Goal: Task Accomplishment & Management: Manage account settings

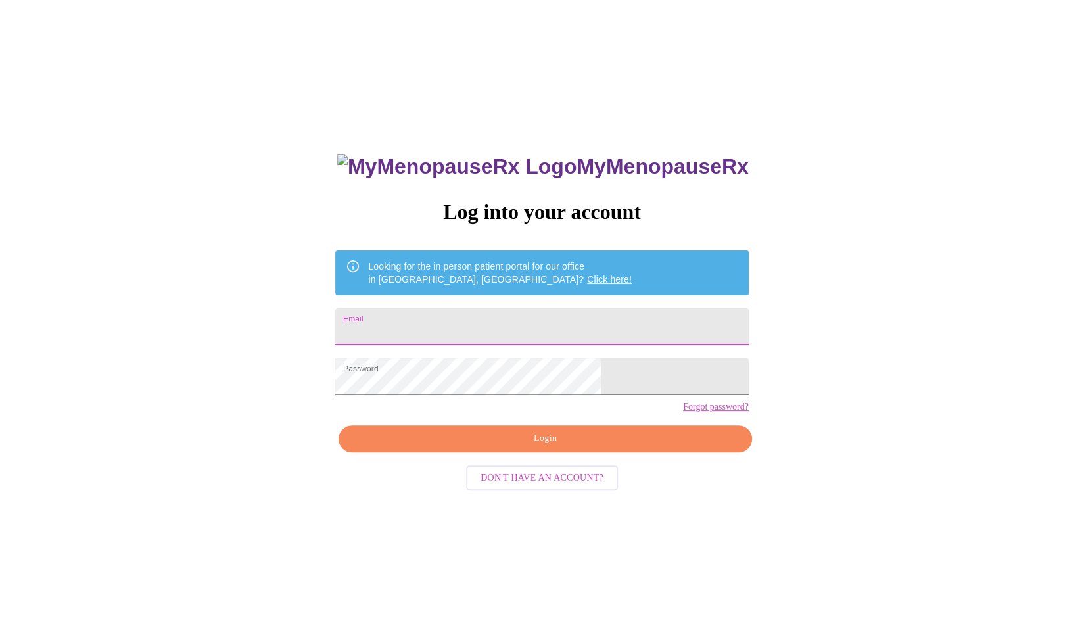
click at [531, 328] on input "Email" at bounding box center [541, 326] width 413 height 37
type input "mstashamayfield@gmail.com"
click at [447, 452] on button "Login" at bounding box center [545, 438] width 413 height 27
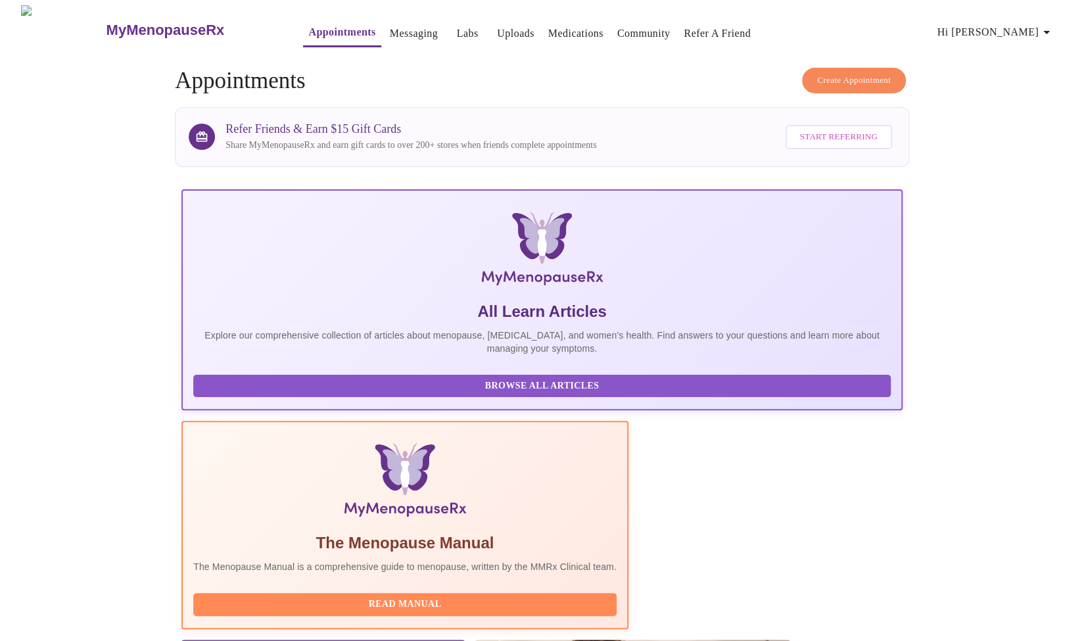
click at [457, 24] on link "Labs" at bounding box center [468, 33] width 22 height 18
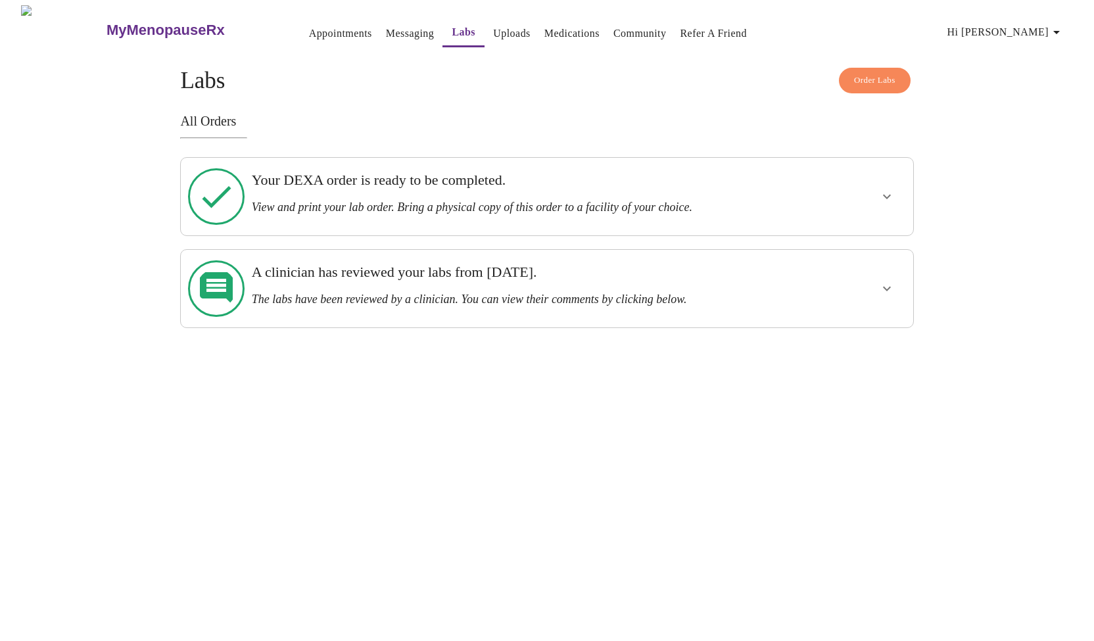
click at [488, 179] on h3 "Your DEXA order is ready to be completed." at bounding box center [512, 180] width 520 height 17
click at [884, 189] on icon "show more" at bounding box center [887, 197] width 16 height 16
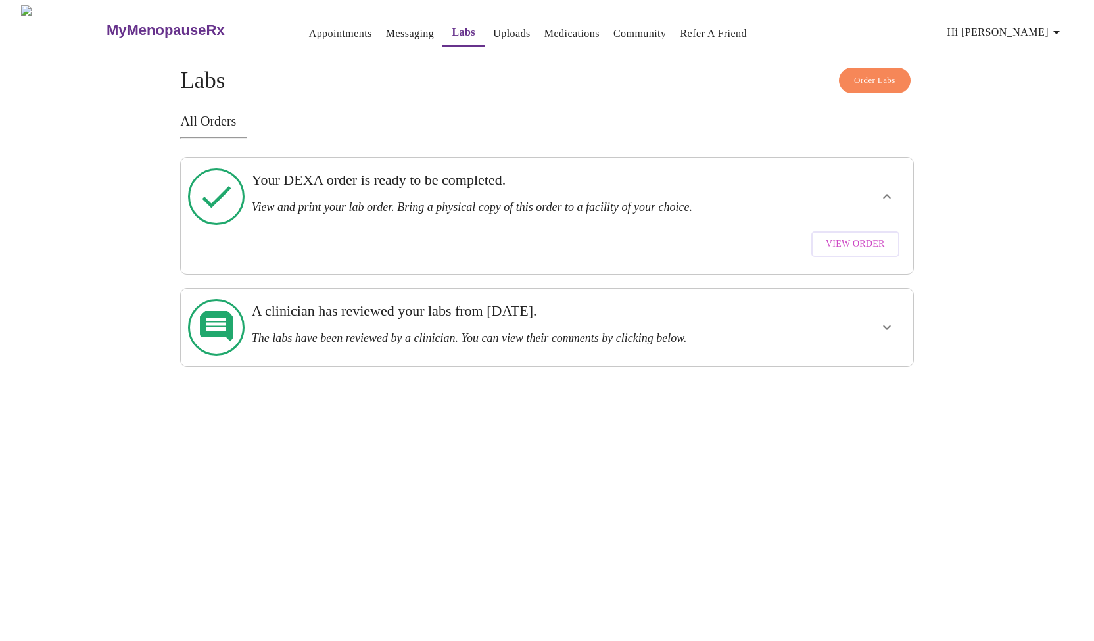
click at [842, 236] on span "View Order" at bounding box center [855, 244] width 59 height 16
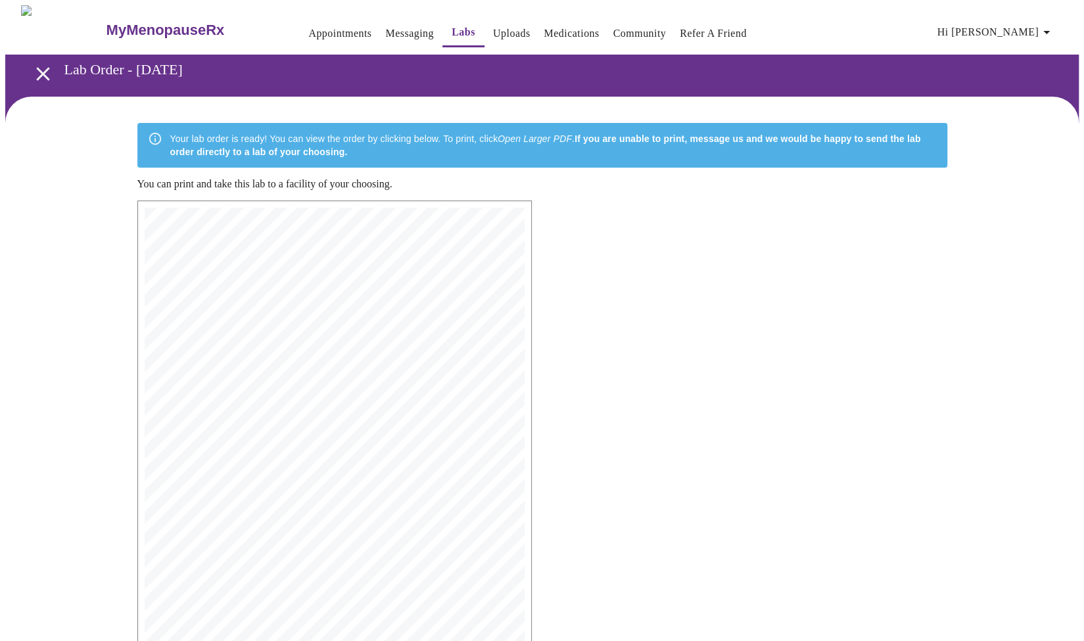
click at [493, 28] on link "Uploads" at bounding box center [511, 33] width 37 height 18
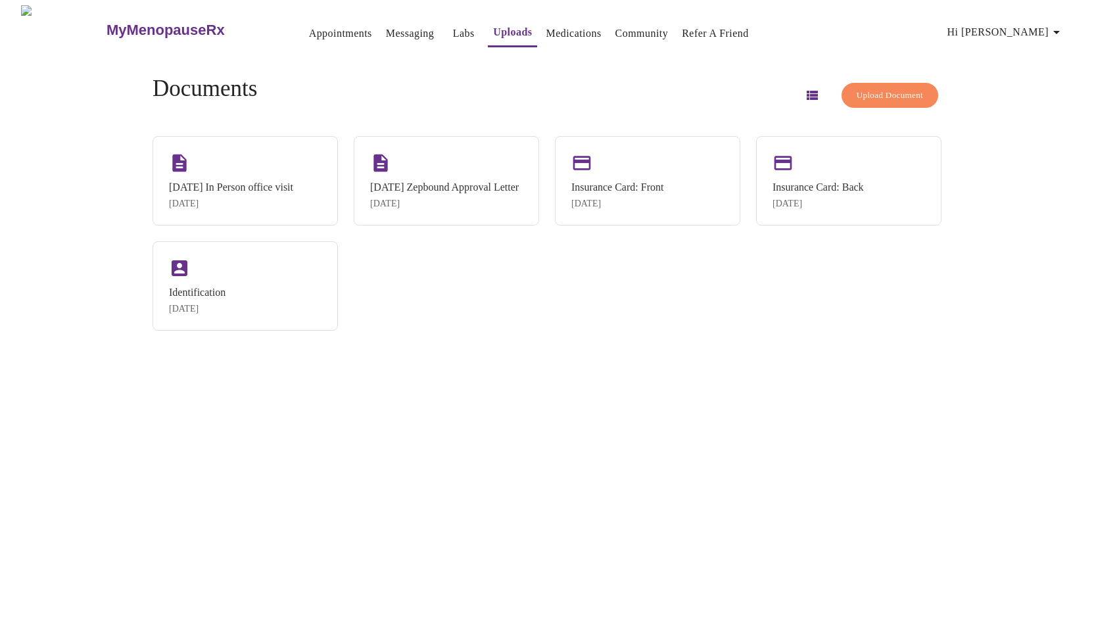
click at [329, 25] on link "Appointments" at bounding box center [340, 33] width 63 height 18
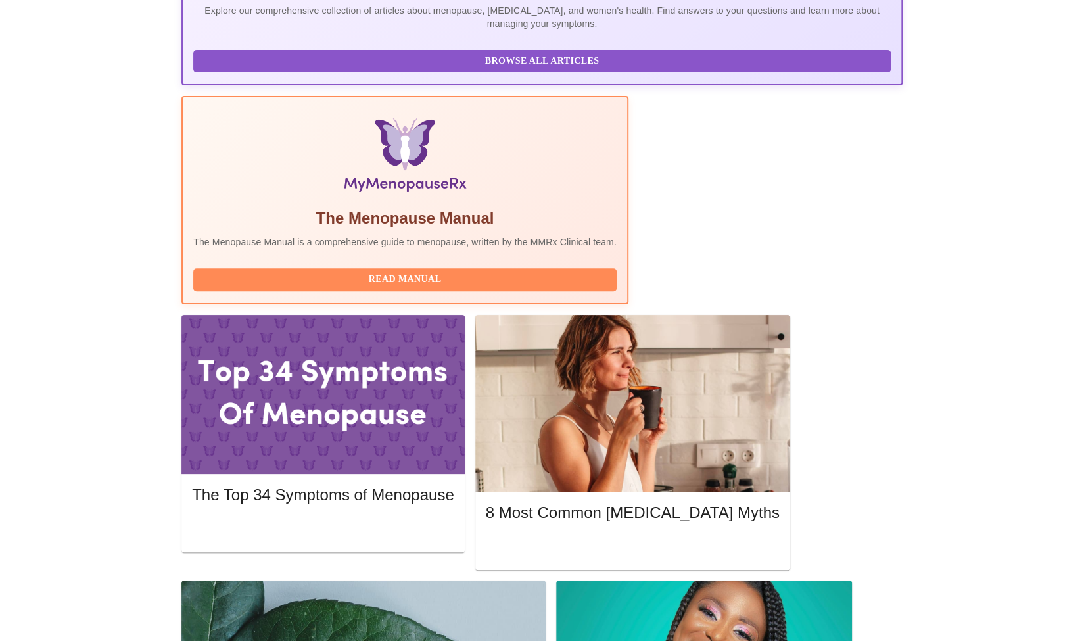
scroll to position [319, 0]
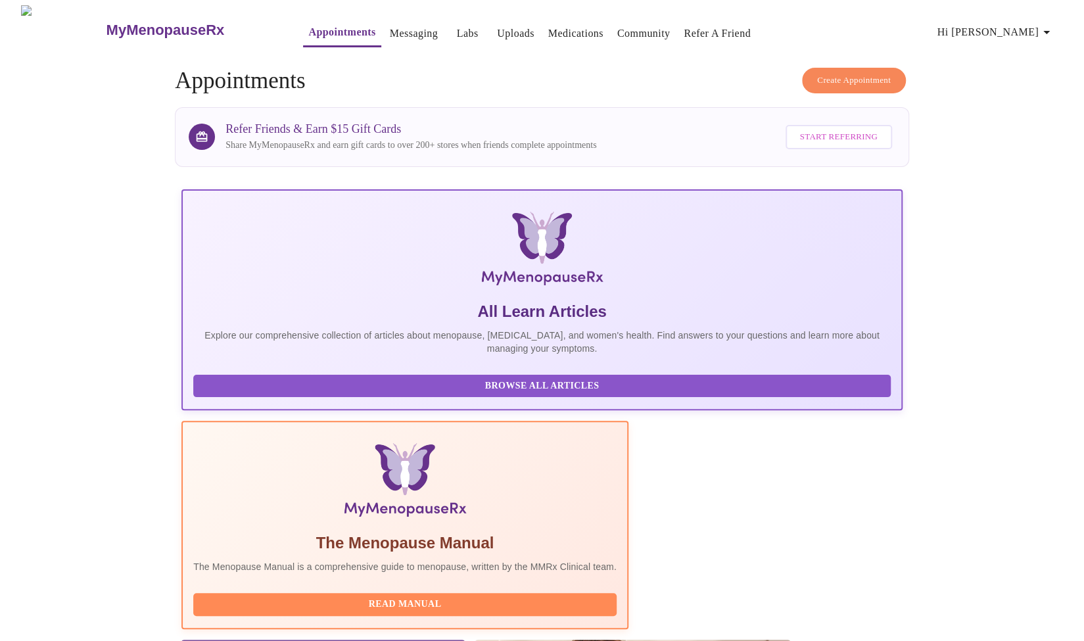
click at [390, 24] on link "Messaging" at bounding box center [414, 33] width 48 height 18
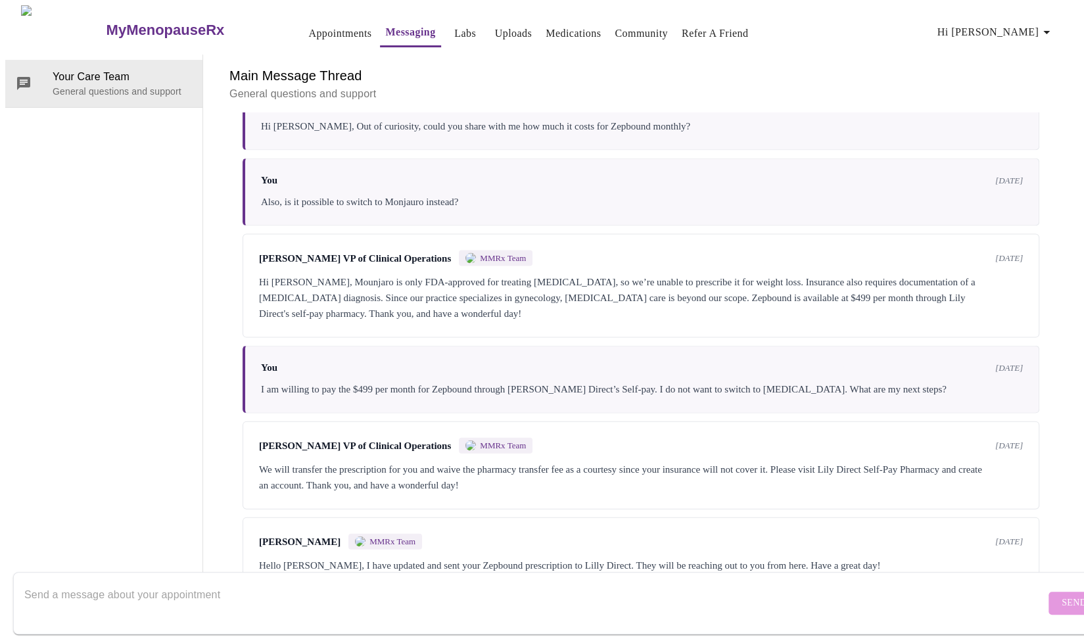
scroll to position [1827, 0]
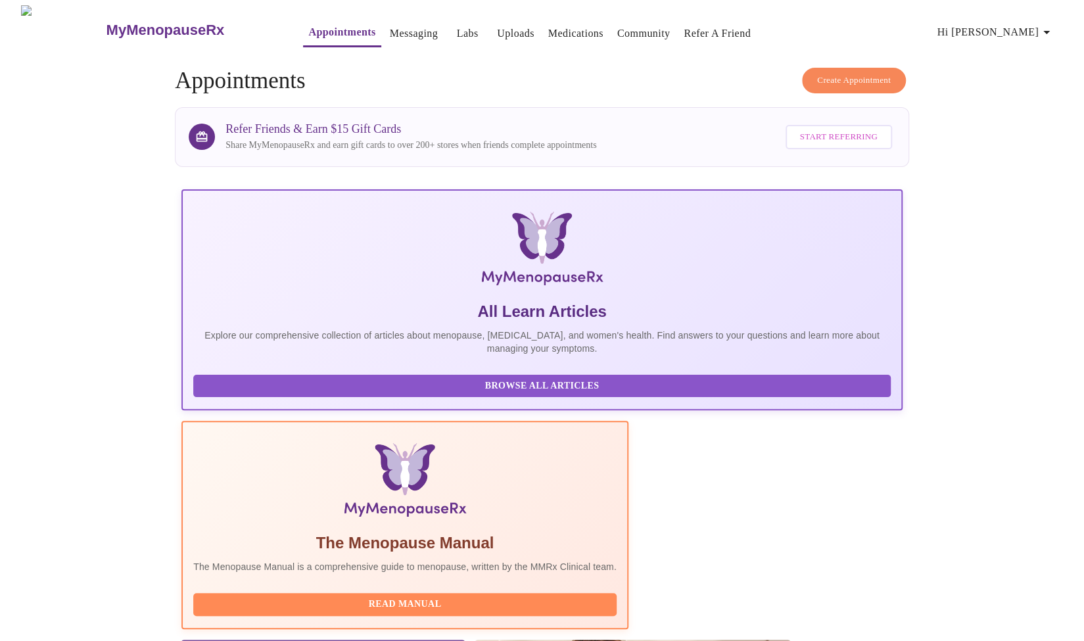
scroll to position [561, 0]
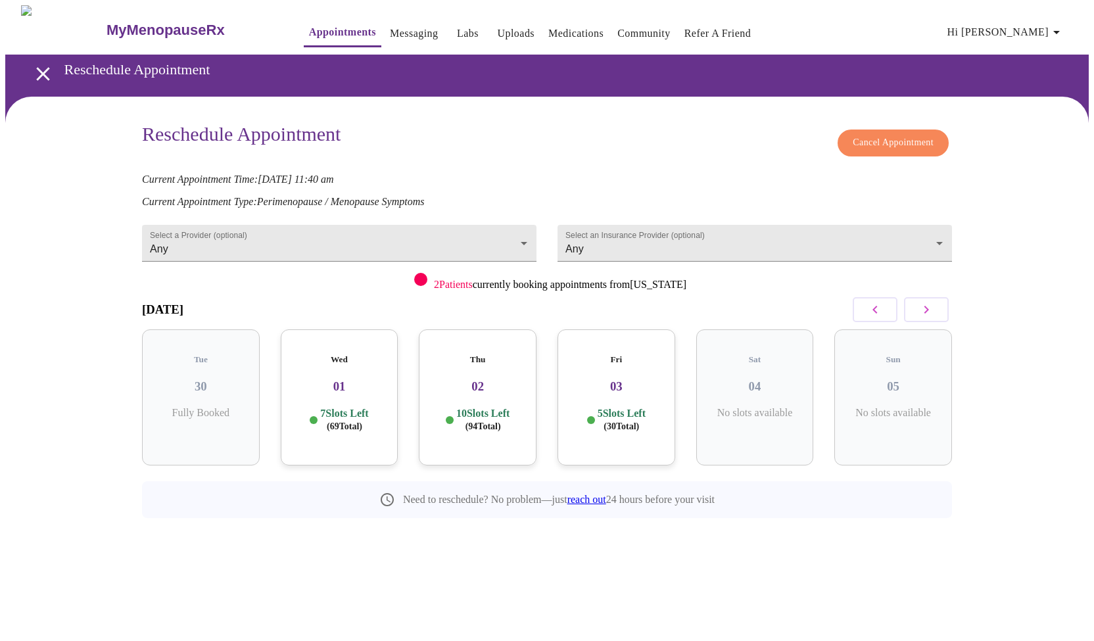
click at [659, 407] on div "5 Slots Left ( 30 Total)" at bounding box center [616, 420] width 97 height 26
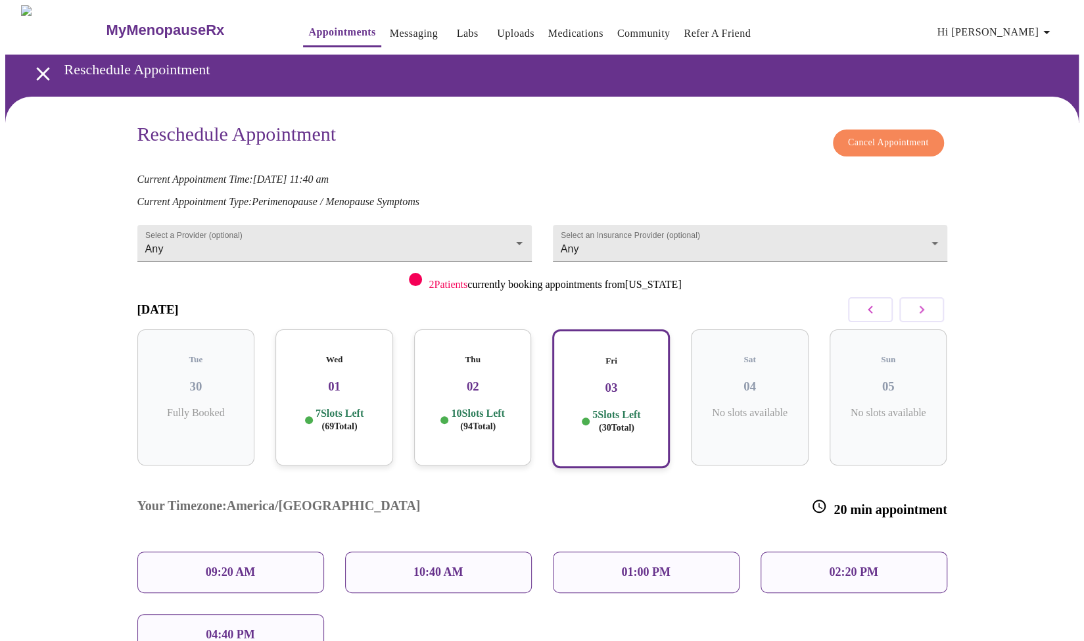
click at [697, 552] on div "01:00 PM" at bounding box center [646, 572] width 187 height 41
click at [639, 566] on p "01:00 PM" at bounding box center [645, 573] width 49 height 14
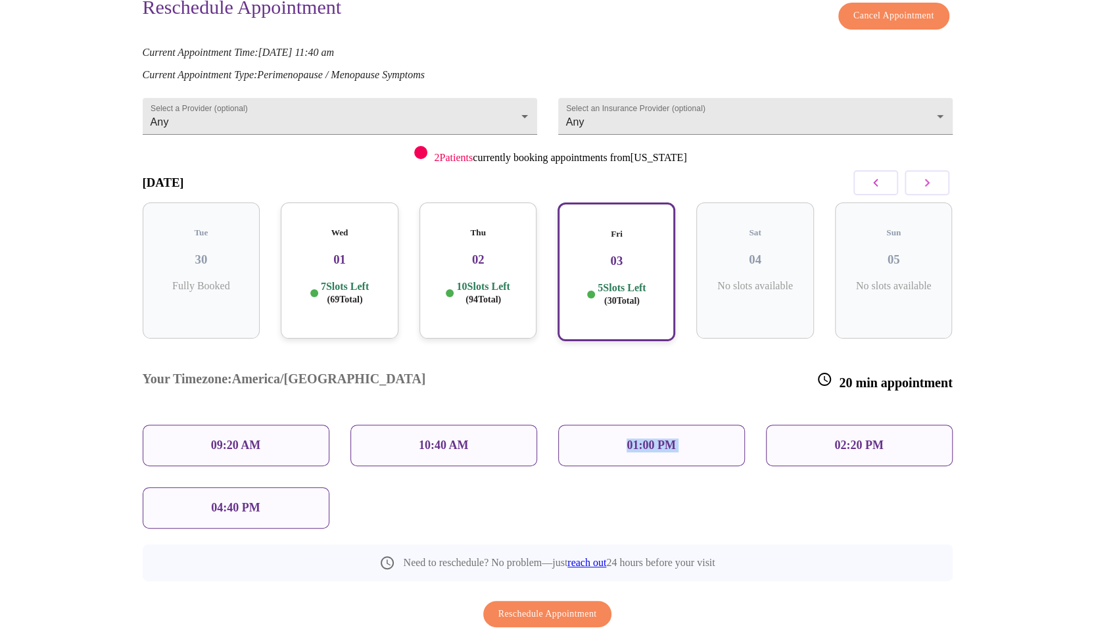
scroll to position [132, 0]
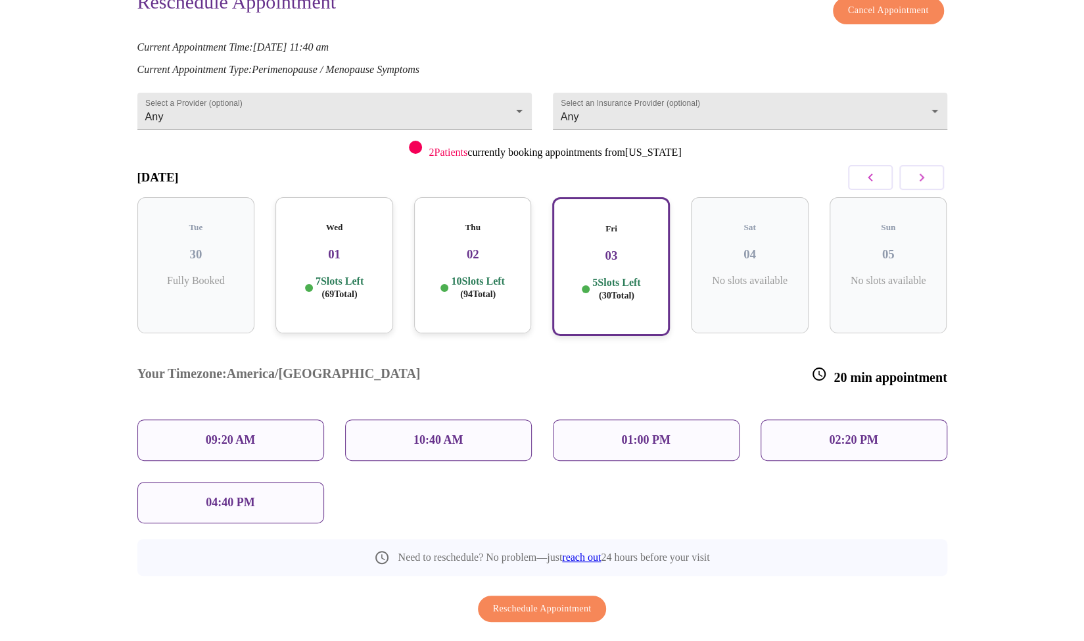
click at [907, 523] on div "Need to reschedule? No problem—just reach out 24 hours before your visit" at bounding box center [542, 549] width 810 height 53
click at [658, 420] on div "01:00 PM" at bounding box center [646, 440] width 187 height 41
click at [699, 456] on div "Your Timezone: America/Chicago 20 min appointment 09:20 AM 10:40 AM 01:00 PM 02…" at bounding box center [542, 435] width 831 height 198
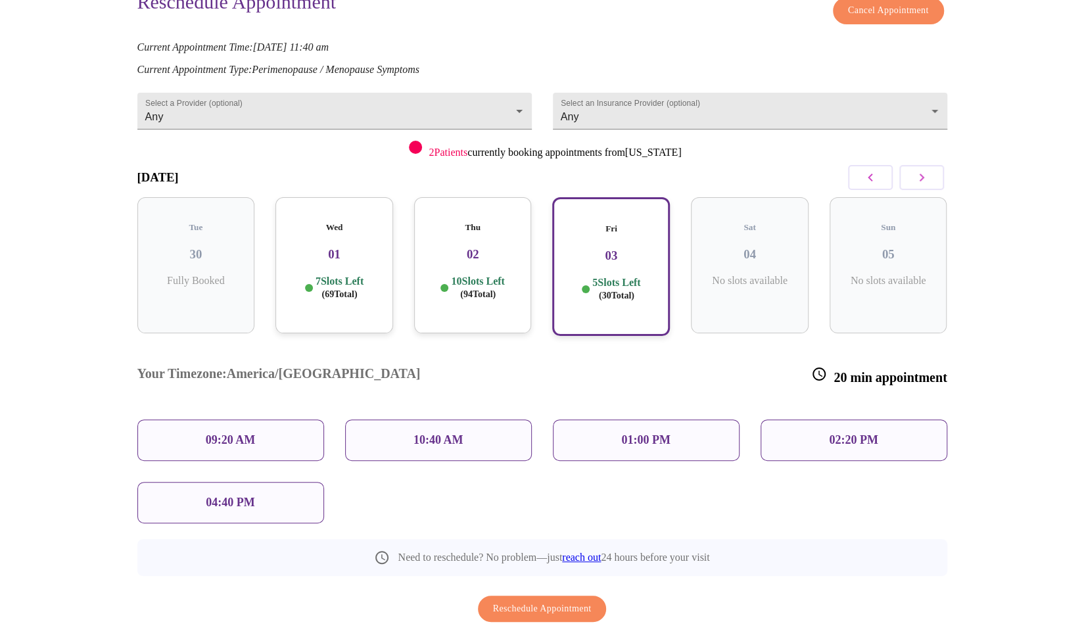
click at [674, 420] on div "01:00 PM" at bounding box center [646, 440] width 187 height 41
click at [647, 433] on p "01:00 PM" at bounding box center [645, 440] width 49 height 14
click at [628, 420] on div "01:00 PM" at bounding box center [646, 440] width 187 height 41
click at [630, 433] on p "01:00 PM" at bounding box center [645, 440] width 49 height 14
click at [637, 420] on div "01:00 PM" at bounding box center [646, 440] width 187 height 41
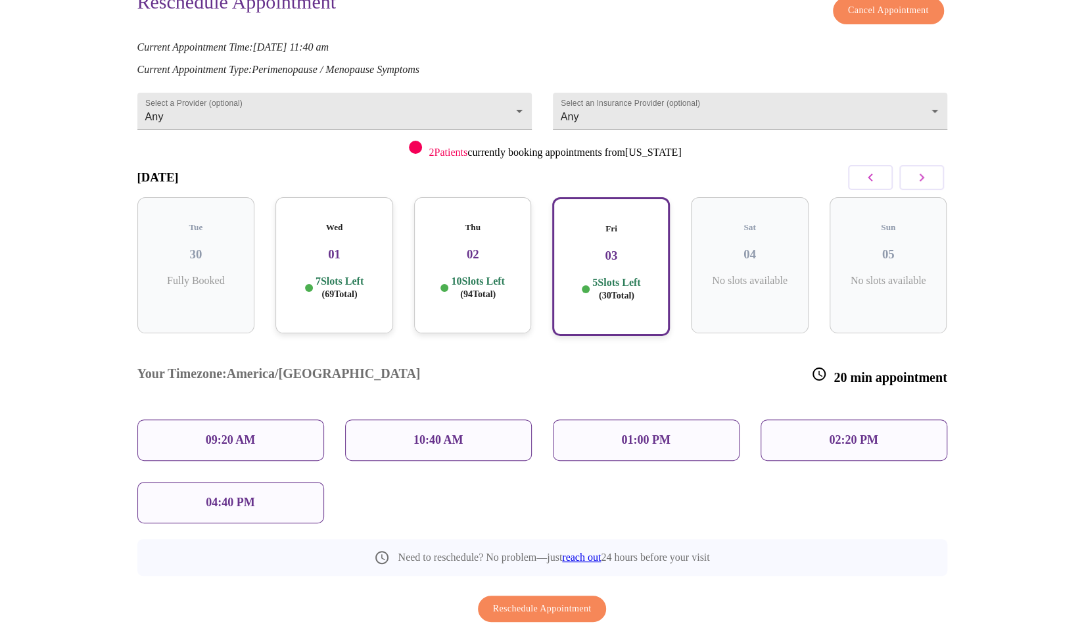
click at [550, 601] on span "Reschedule Appointment" at bounding box center [542, 609] width 99 height 16
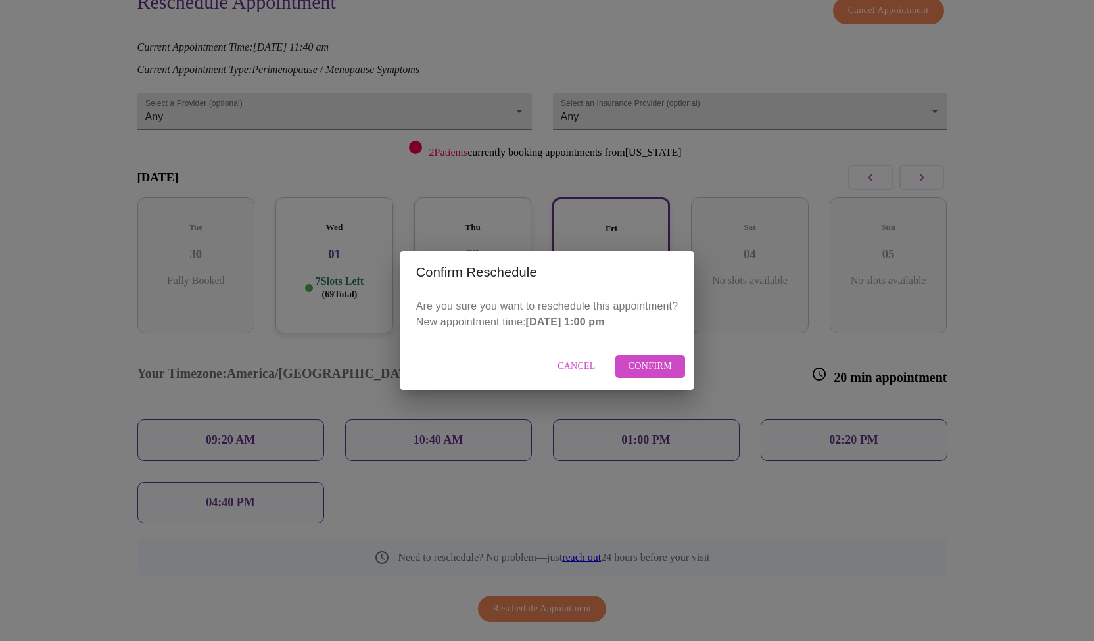
click at [655, 370] on span "Confirm" at bounding box center [651, 366] width 44 height 16
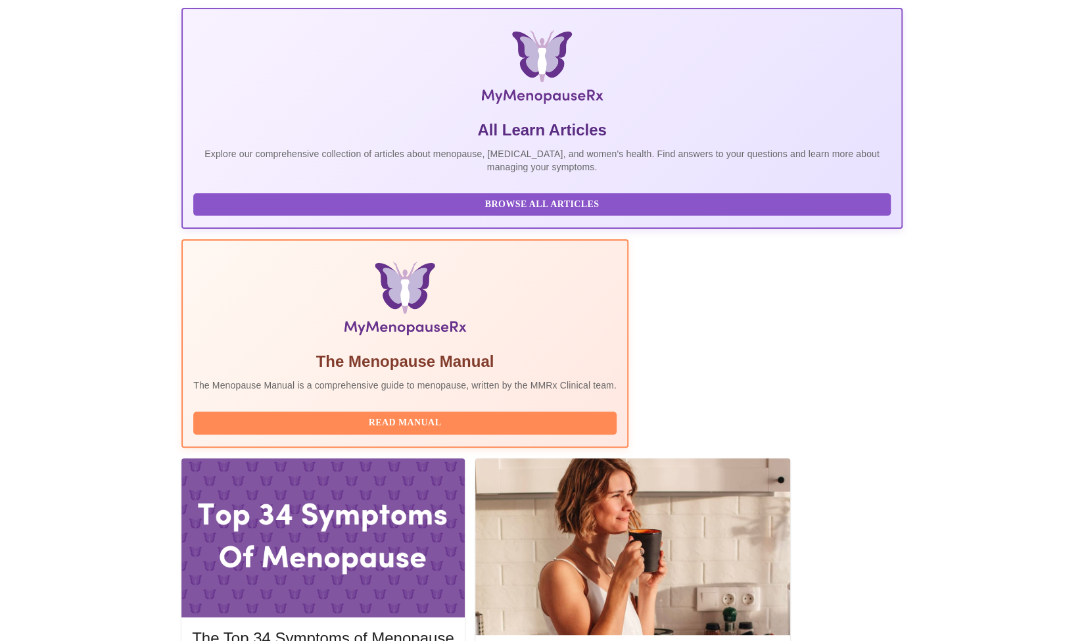
scroll to position [155, 0]
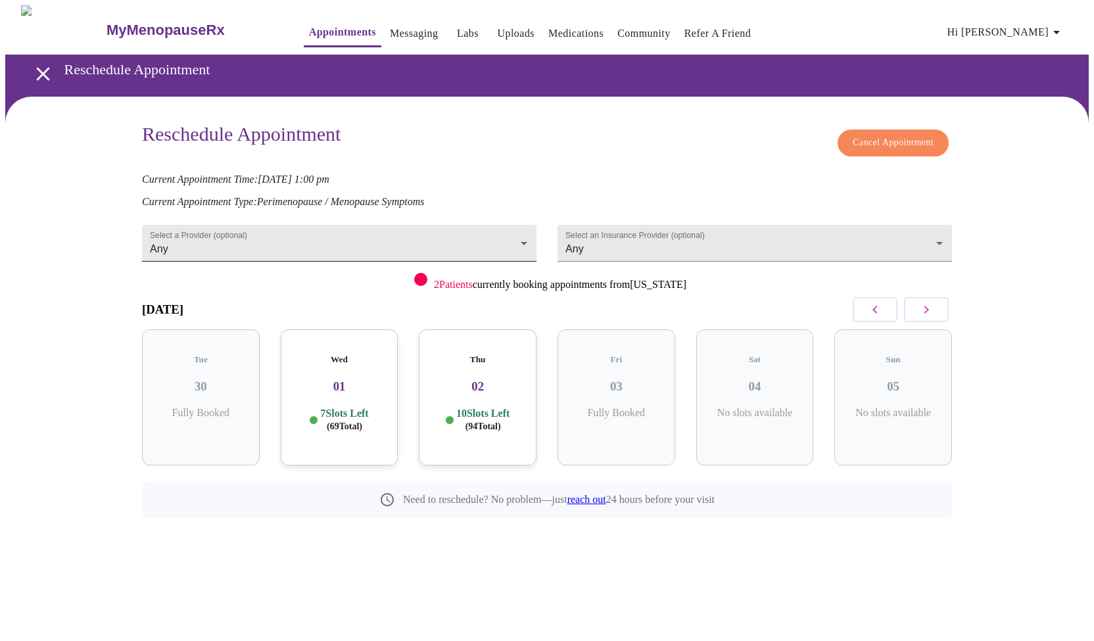
click at [483, 239] on body "MyMenopauseRx Appointments Messaging Labs Uploads Medications Community Refer a…" at bounding box center [547, 291] width 1084 height 572
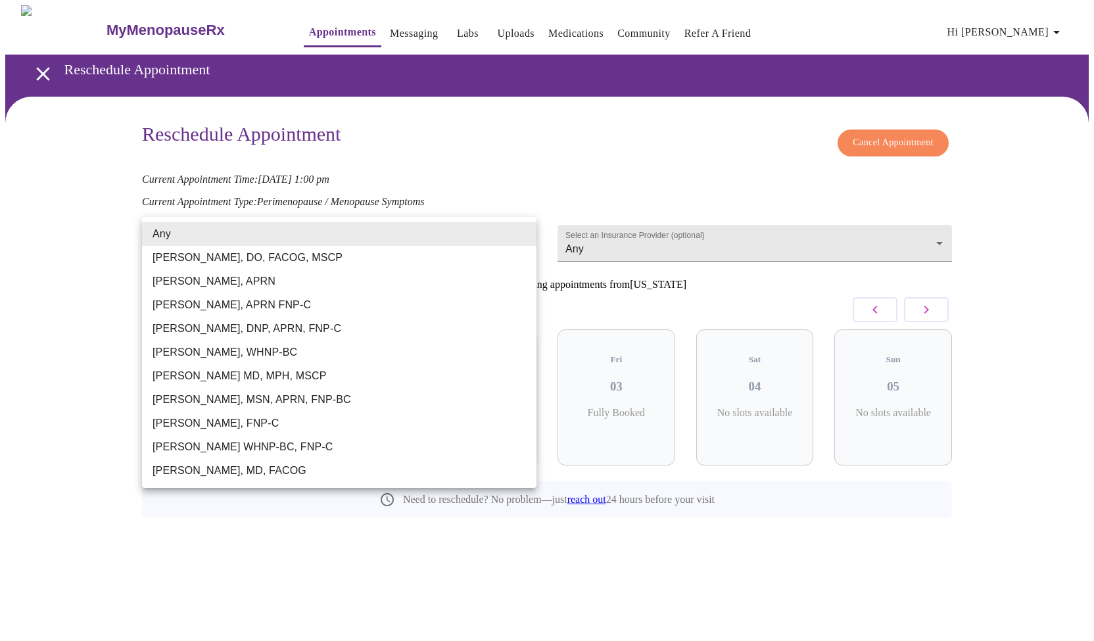
click at [258, 286] on li "[PERSON_NAME], APRN" at bounding box center [339, 282] width 395 height 24
type input "[PERSON_NAME], APRN"
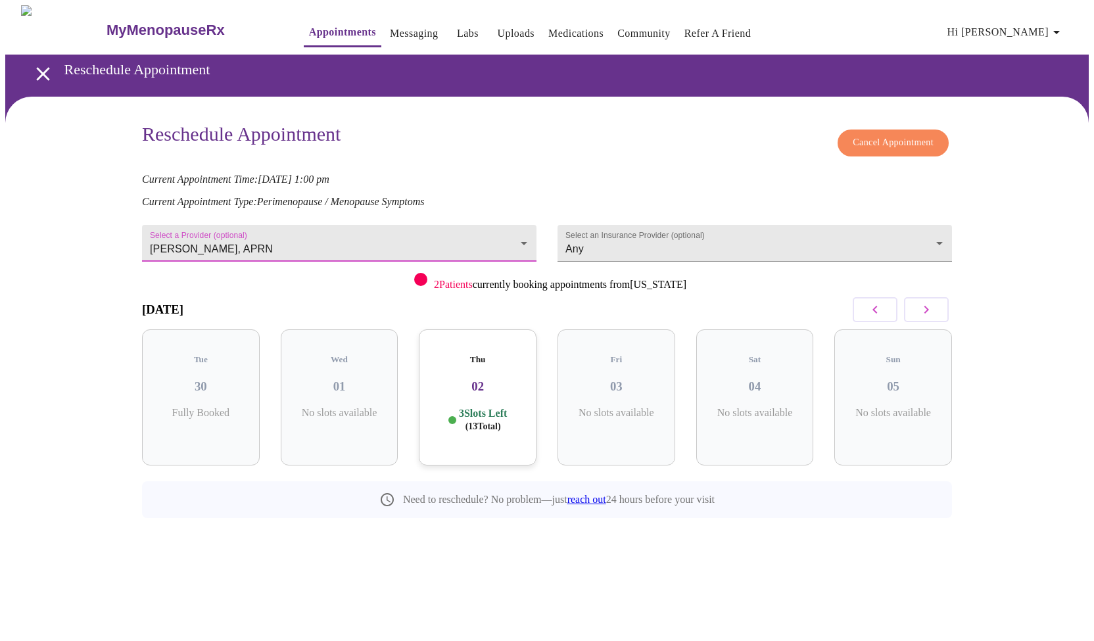
click at [501, 422] on span "( 13 Total)" at bounding box center [484, 427] width 36 height 10
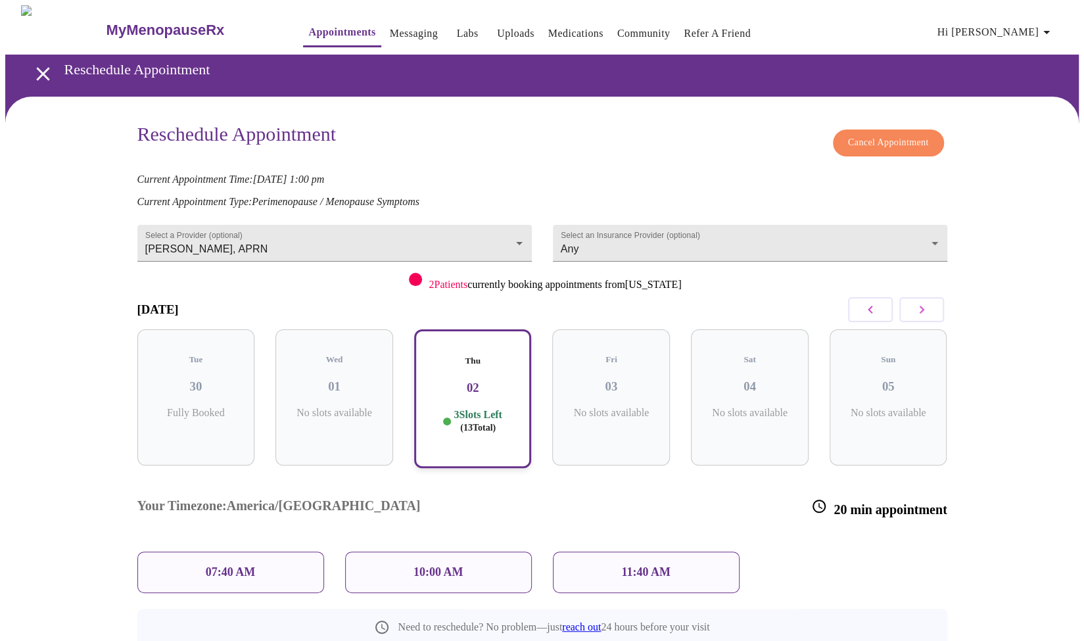
click at [921, 316] on button "button" at bounding box center [922, 309] width 45 height 25
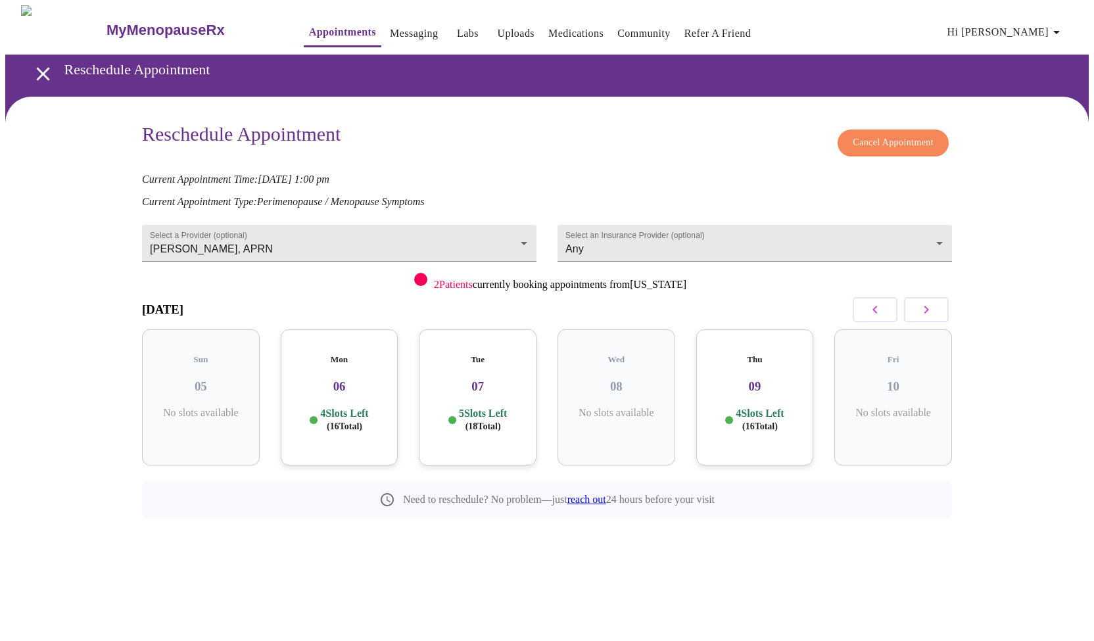
click at [332, 407] on p "4 Slots Left ( 16 Total)" at bounding box center [344, 420] width 48 height 26
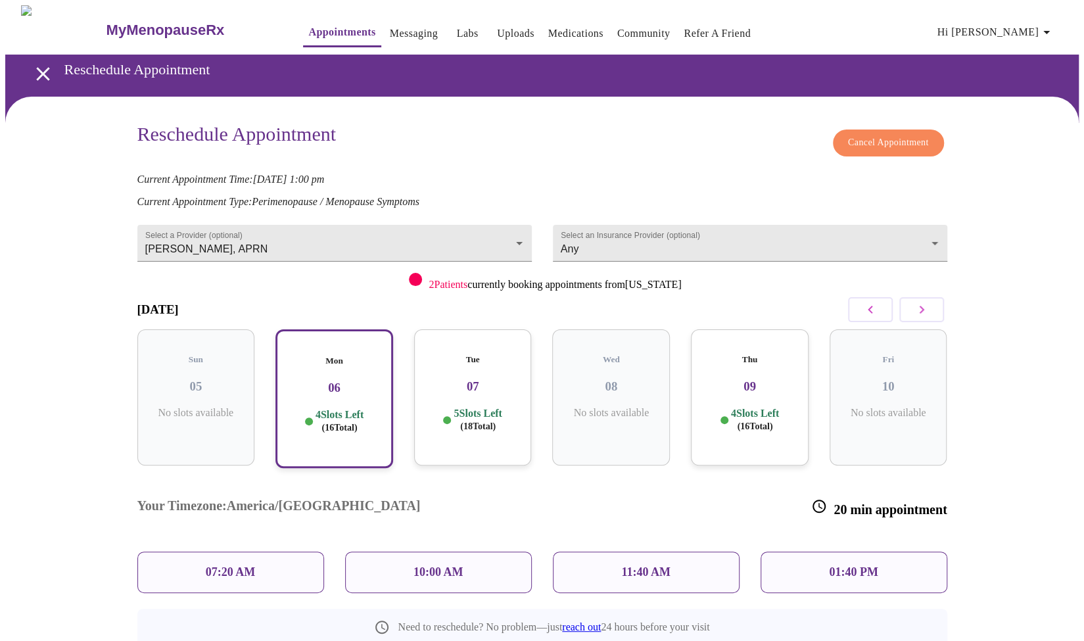
click at [660, 566] on p "11:40 AM" at bounding box center [645, 573] width 49 height 14
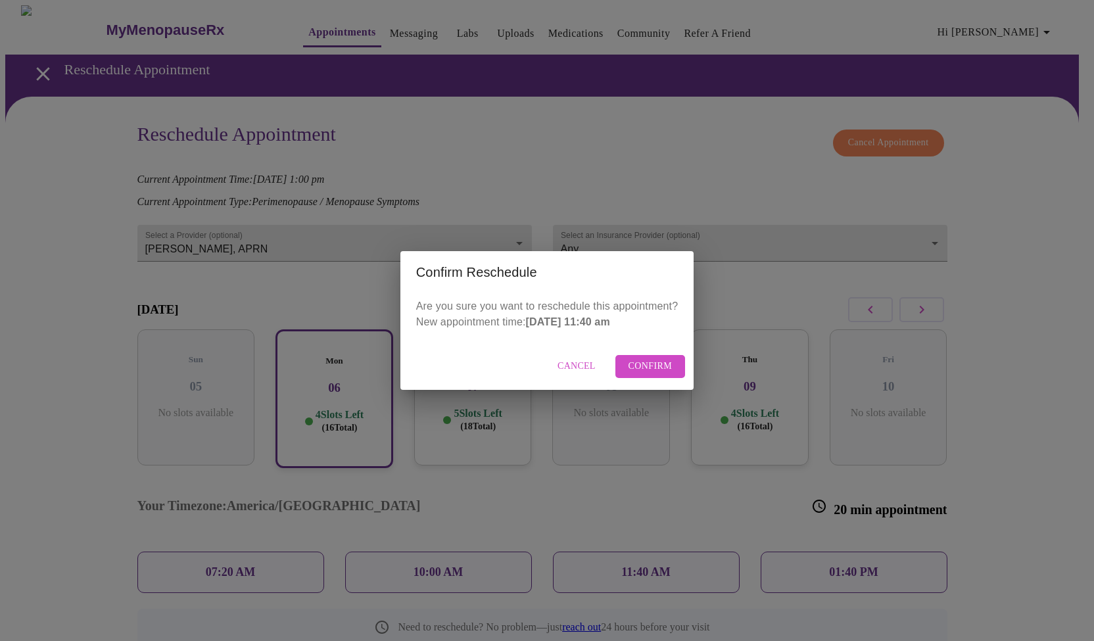
click at [656, 372] on span "Confirm" at bounding box center [651, 366] width 44 height 16
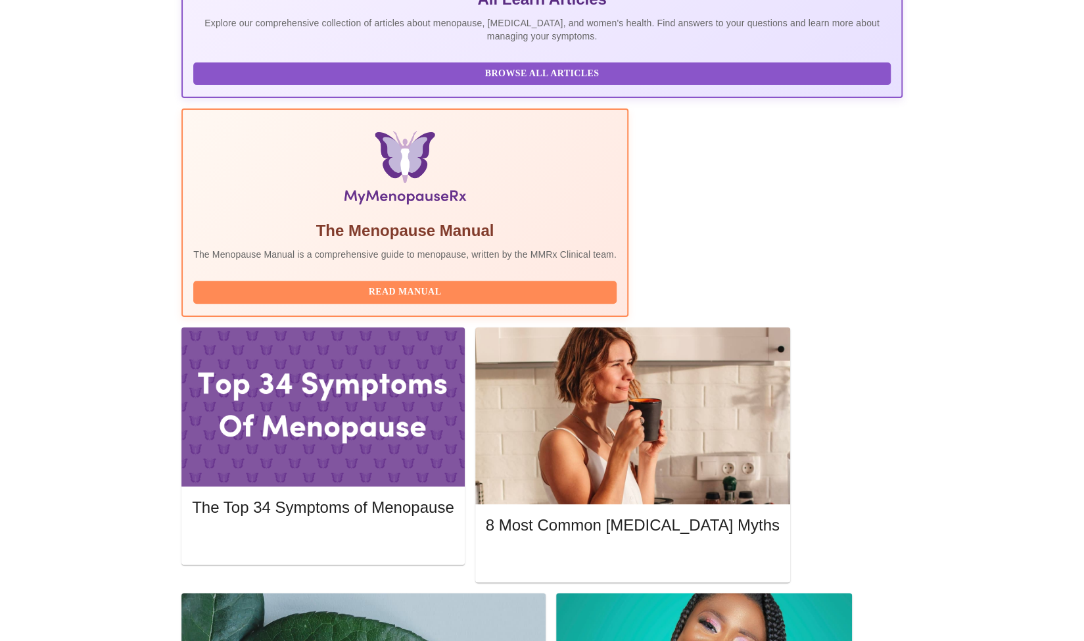
scroll to position [316, 0]
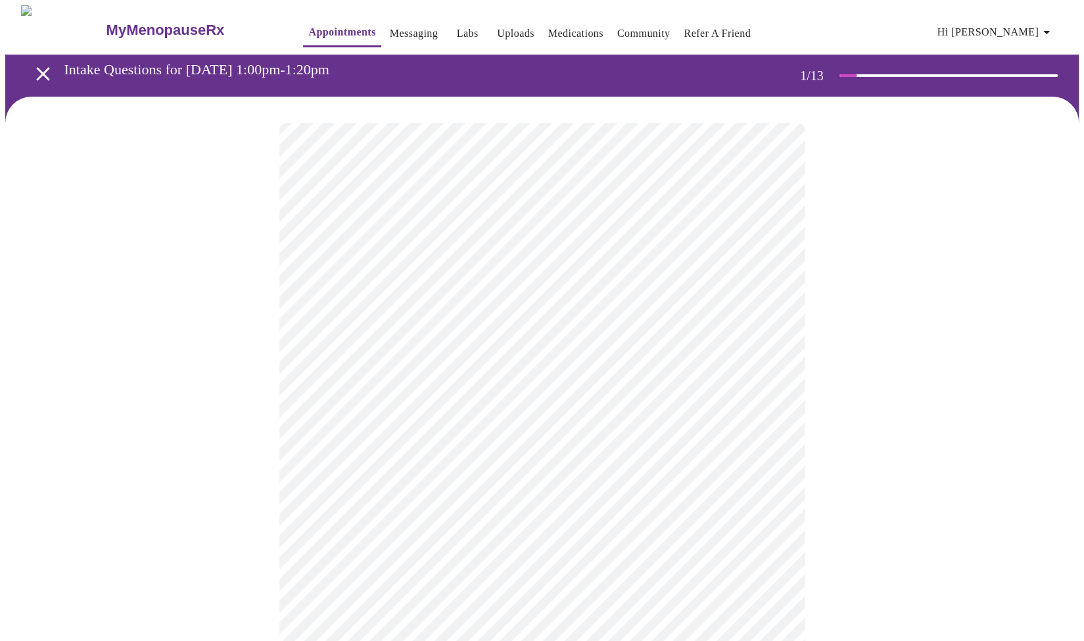
click at [645, 287] on body "MyMenopauseRx Appointments Messaging Labs Uploads Medications Community Refer a…" at bounding box center [542, 605] width 1074 height 1200
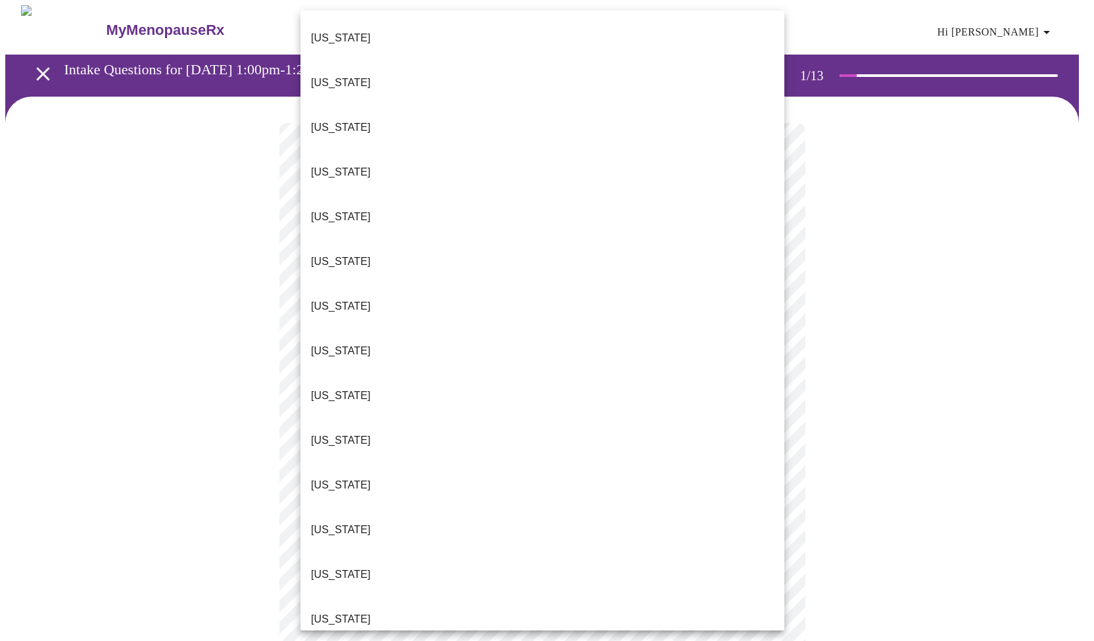
click at [515, 552] on li "[US_STATE]" at bounding box center [543, 574] width 484 height 45
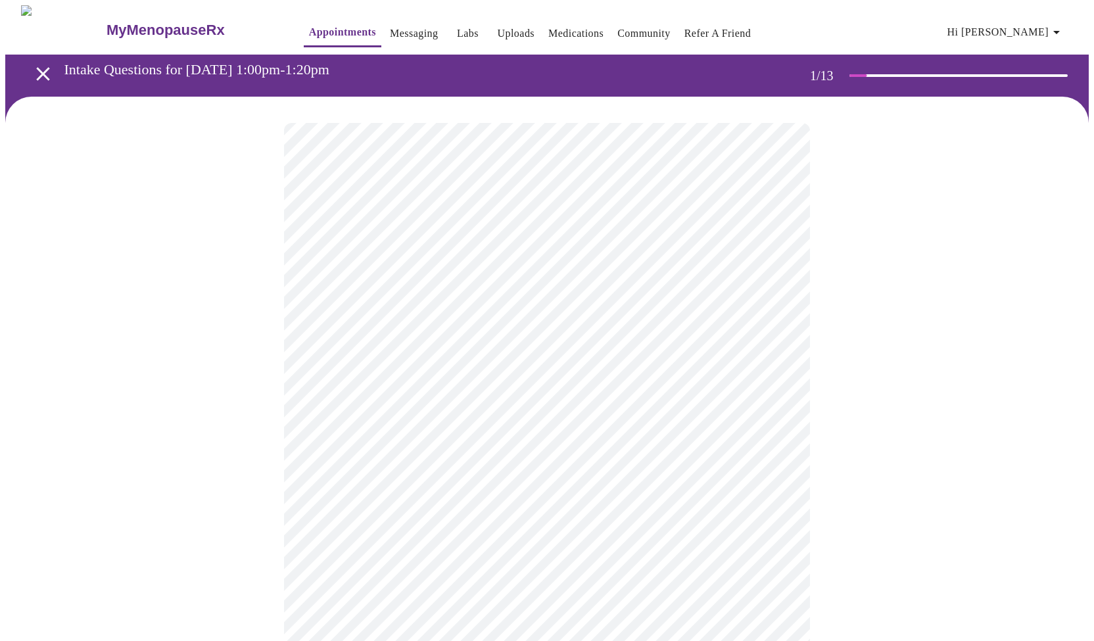
click at [612, 368] on body "MyMenopauseRx Appointments Messaging Labs Uploads Medications Community Refer a…" at bounding box center [547, 601] width 1084 height 1192
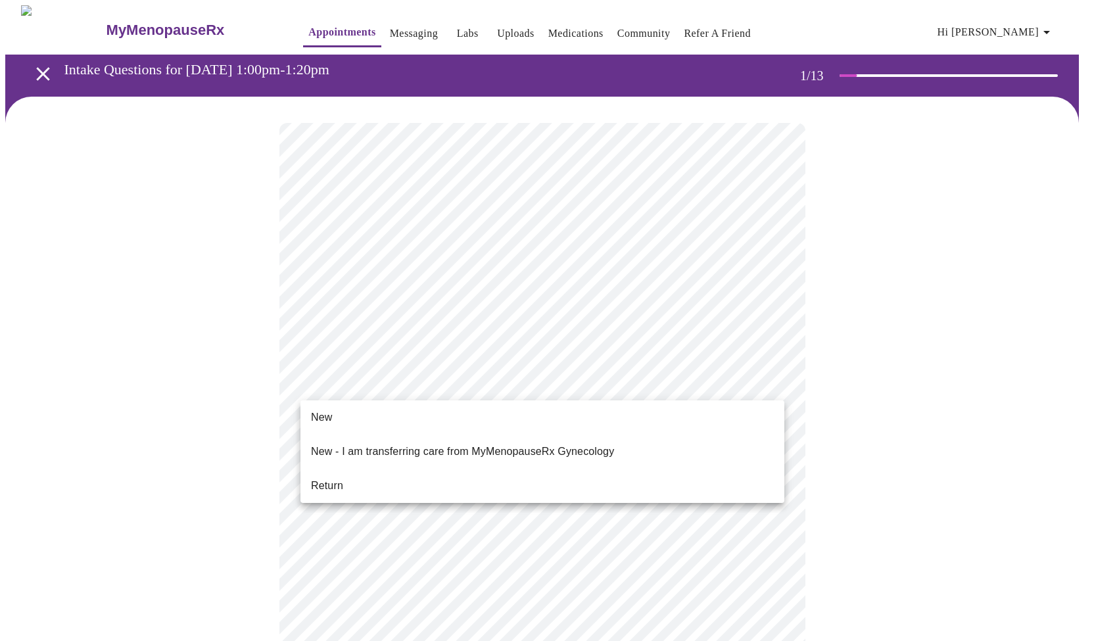
click at [431, 474] on li "Return" at bounding box center [543, 486] width 484 height 24
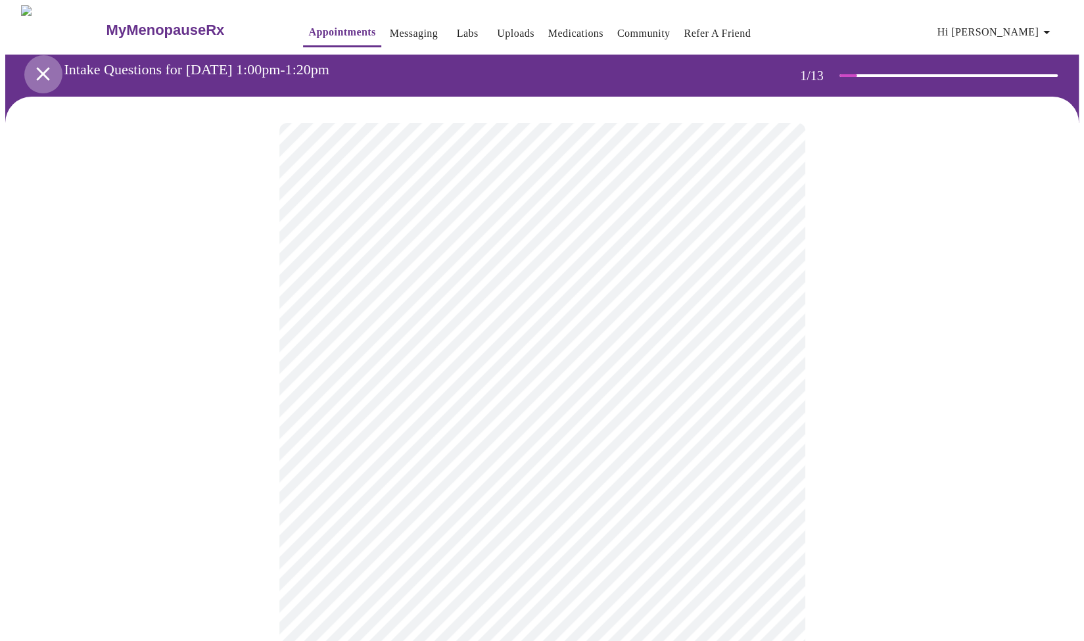
click at [34, 67] on icon "open drawer" at bounding box center [43, 73] width 23 height 23
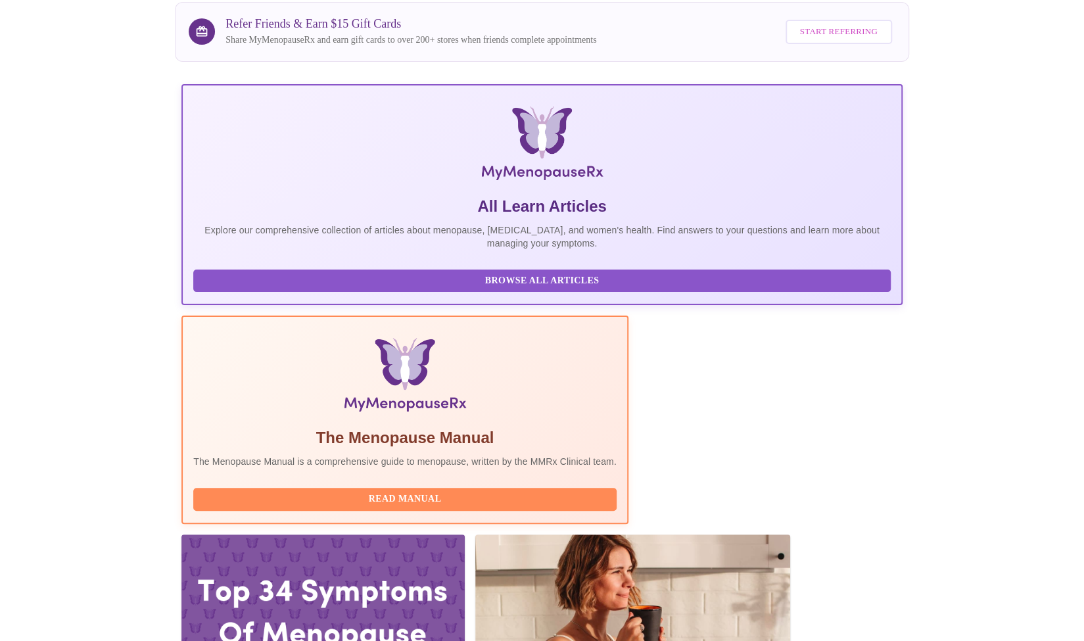
scroll to position [666, 0]
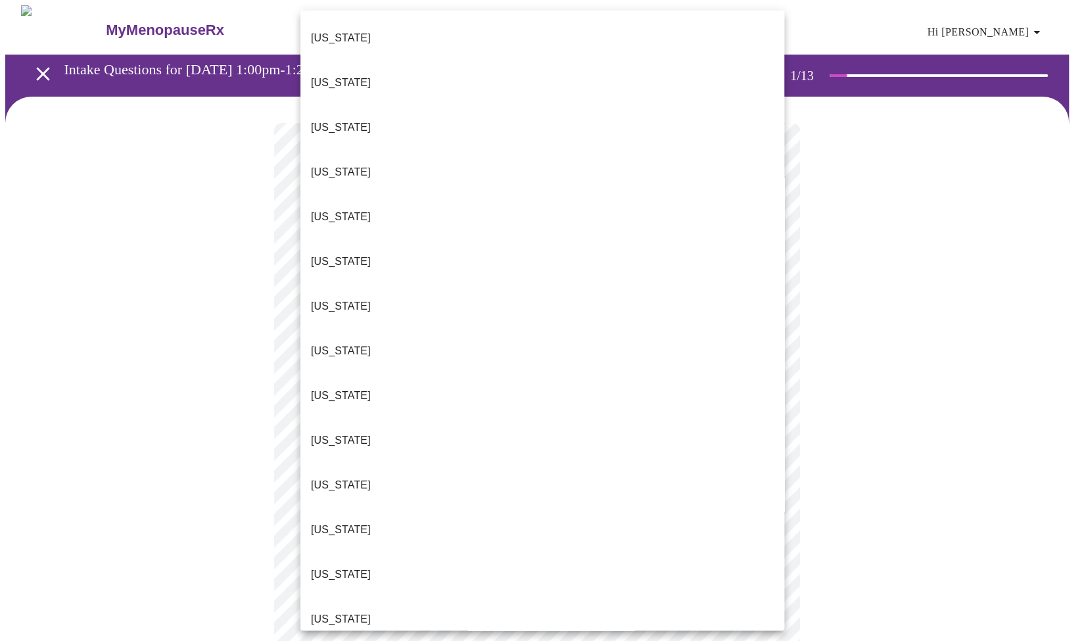
click at [582, 279] on body "MyMenopauseRx Appointments Messaging Labs Uploads Medications Community Refer a…" at bounding box center [542, 605] width 1074 height 1200
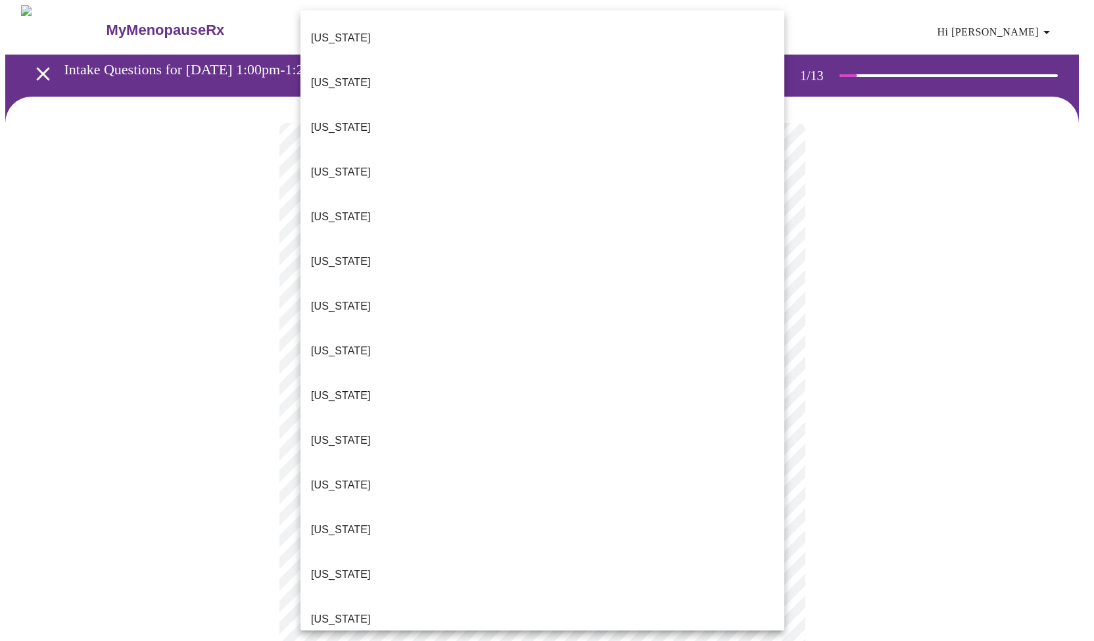
click at [430, 552] on li "[US_STATE]" at bounding box center [543, 574] width 484 height 45
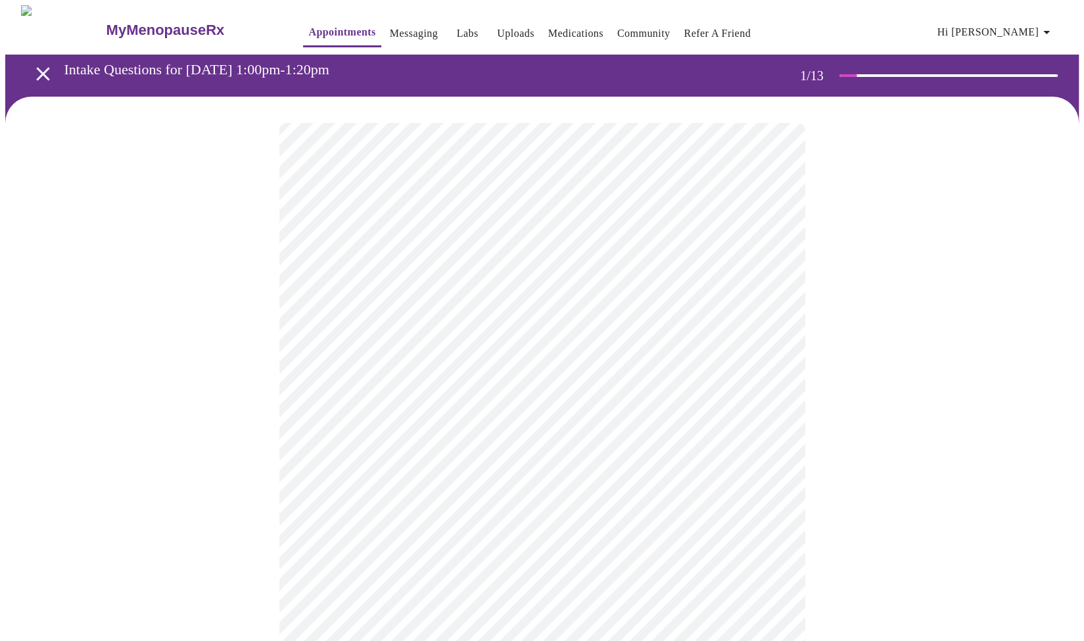
click at [487, 385] on body "MyMenopauseRx Appointments Messaging Labs Uploads Medications Community Refer a…" at bounding box center [542, 601] width 1074 height 1192
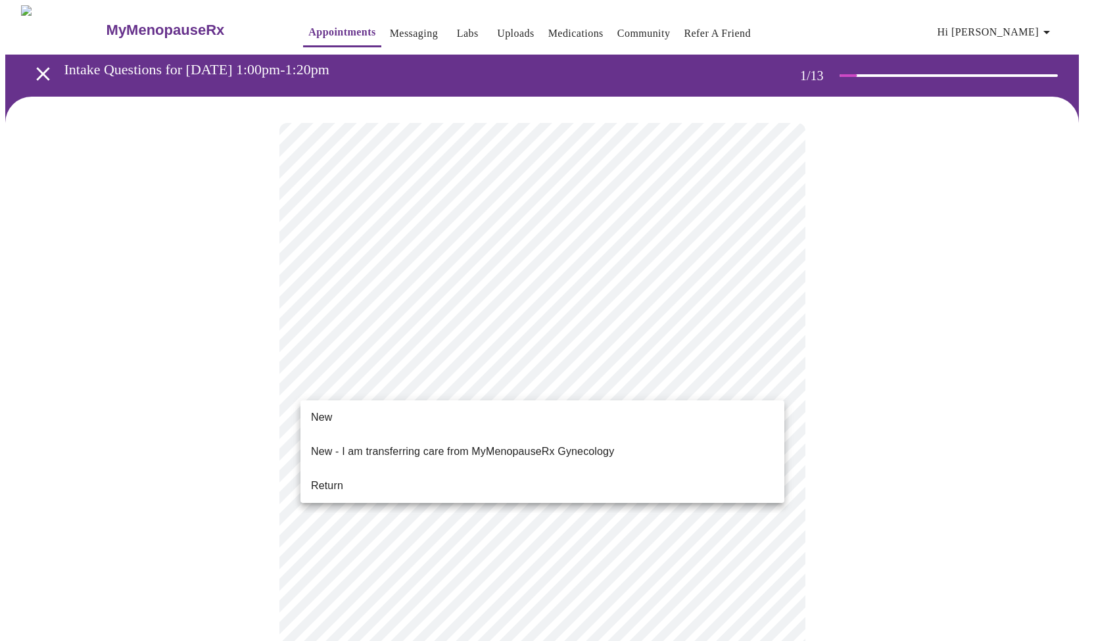
click at [379, 474] on li "Return" at bounding box center [543, 486] width 484 height 24
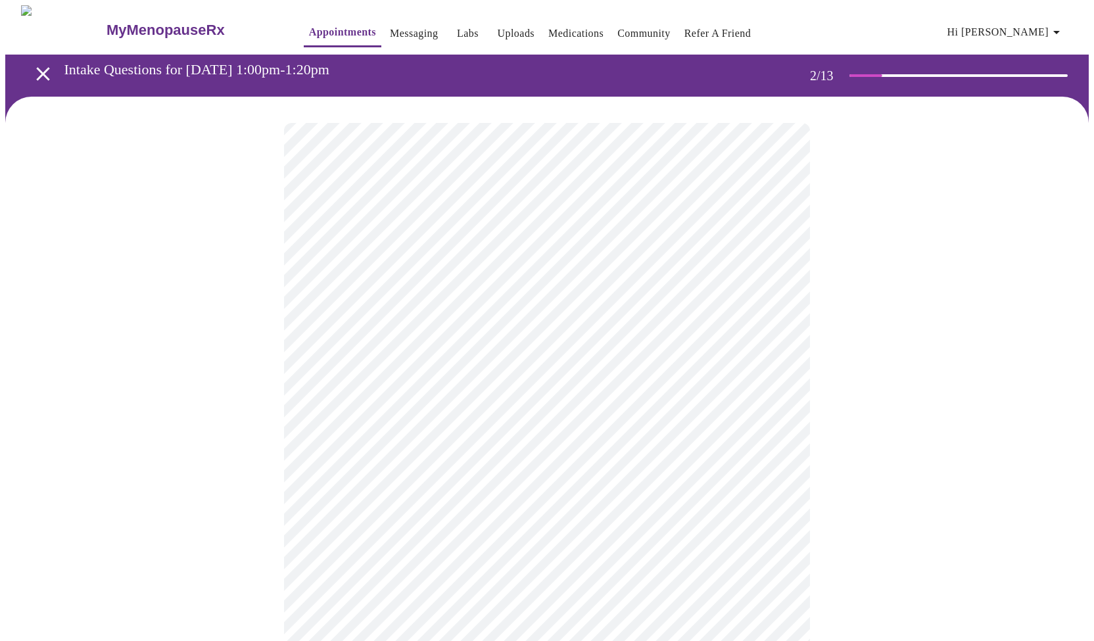
click at [644, 269] on body "MyMenopauseRx Appointments Messaging Labs Uploads Medications Community Refer a…" at bounding box center [547, 400] width 1084 height 790
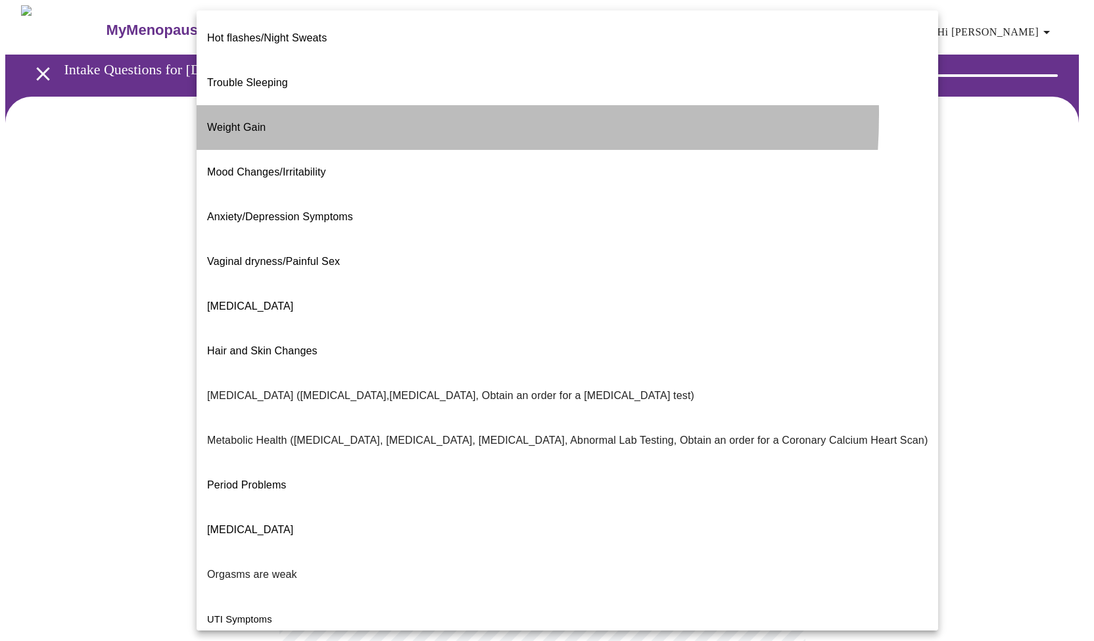
click at [322, 105] on li "Weight Gain" at bounding box center [568, 127] width 742 height 45
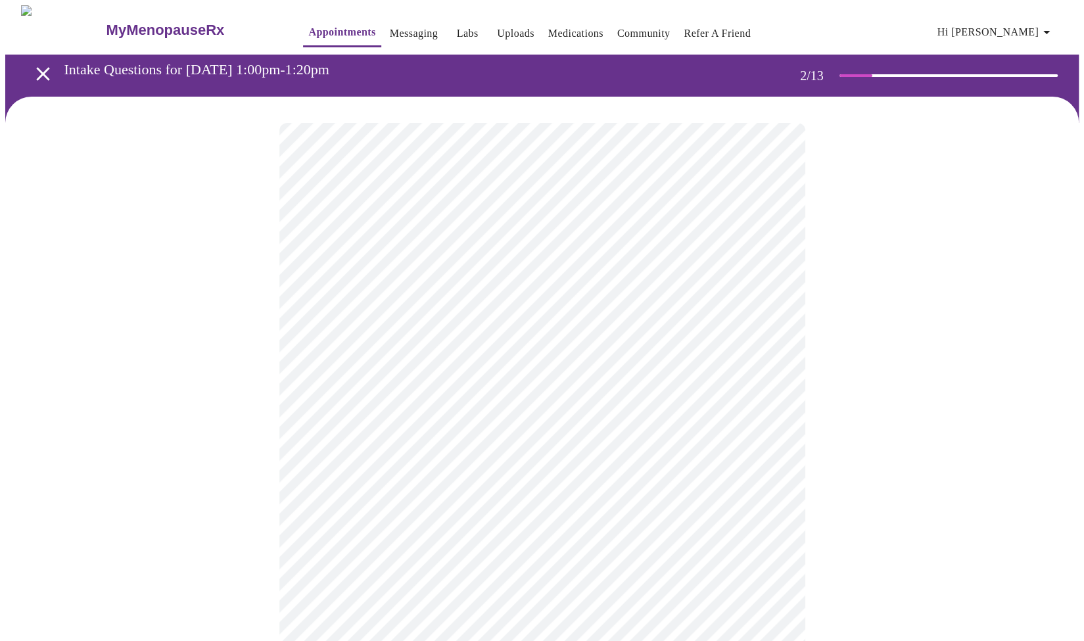
click at [396, 410] on body "MyMenopauseRx Appointments Messaging Labs Uploads Medications Community Refer a…" at bounding box center [542, 396] width 1074 height 782
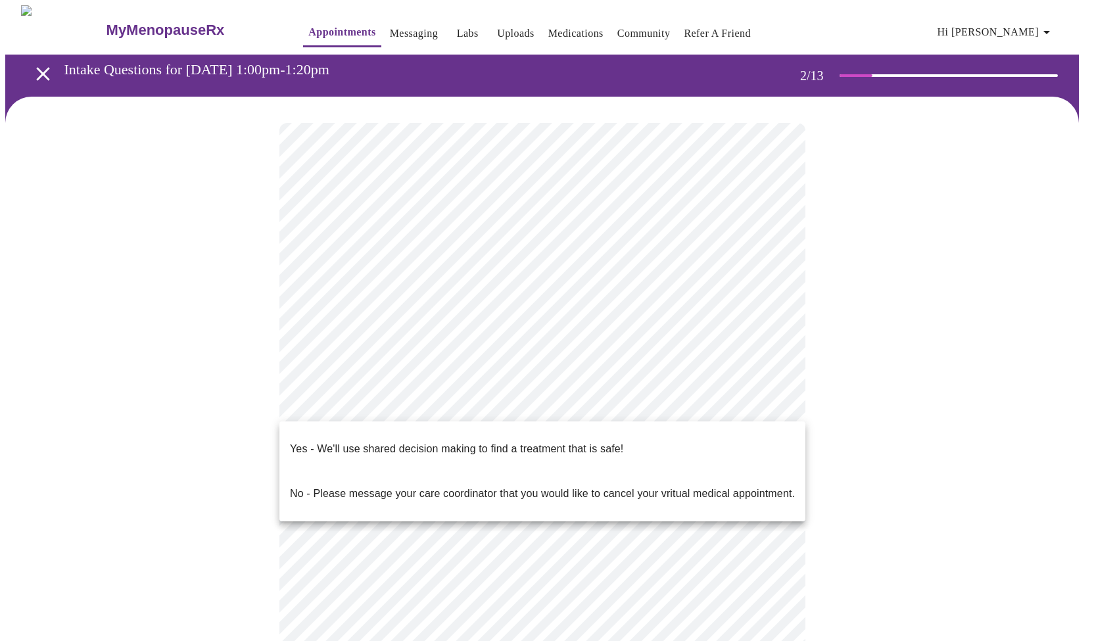
click at [395, 444] on p "Yes - We'll use shared decision making to find a treatment that is safe!" at bounding box center [456, 449] width 333 height 16
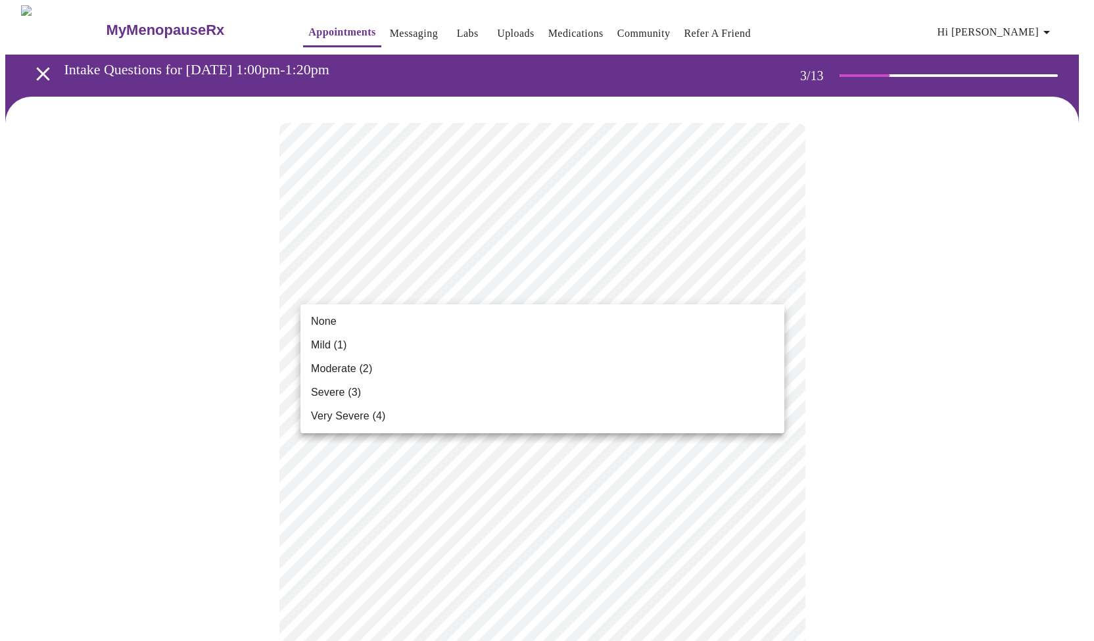
click at [608, 336] on li "Mild (1)" at bounding box center [543, 345] width 484 height 24
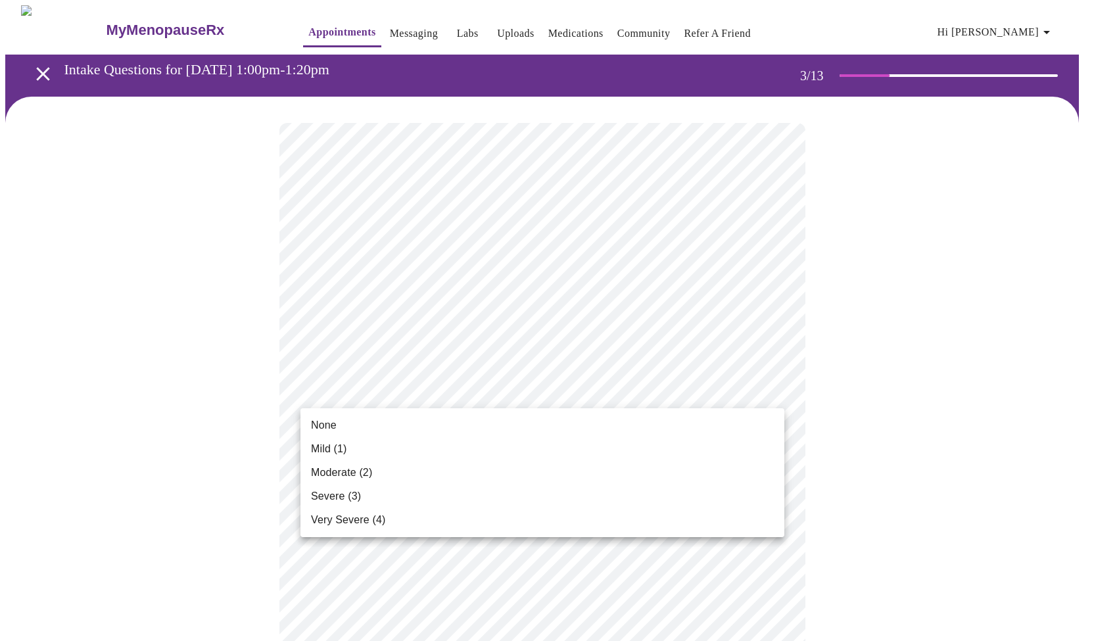
click at [527, 437] on li "None" at bounding box center [543, 426] width 484 height 24
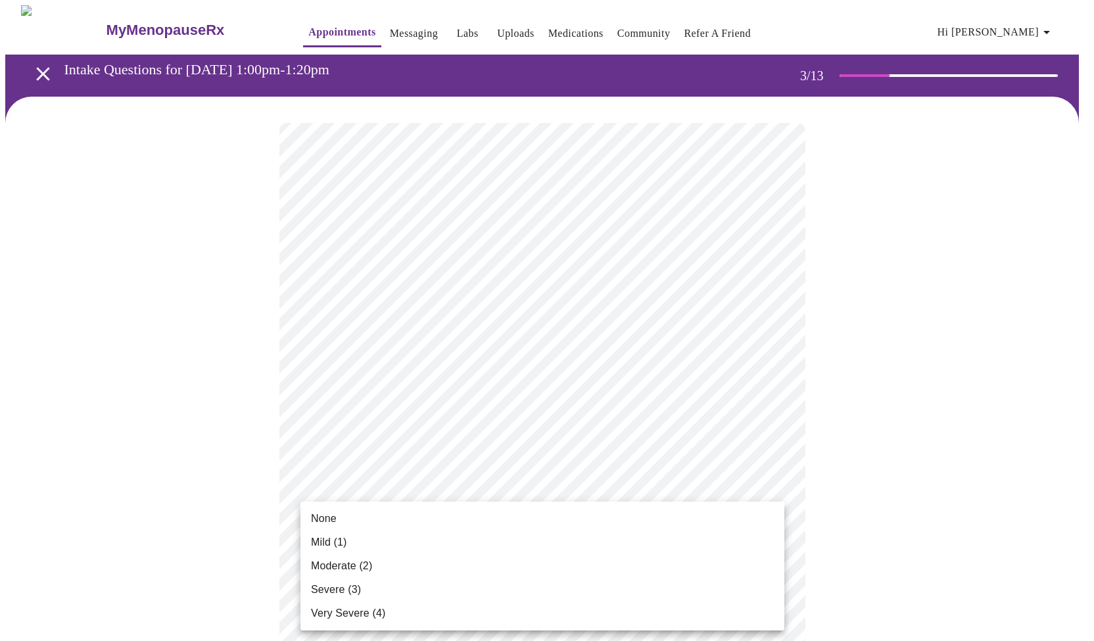
click at [474, 562] on li "Moderate (2)" at bounding box center [543, 566] width 484 height 24
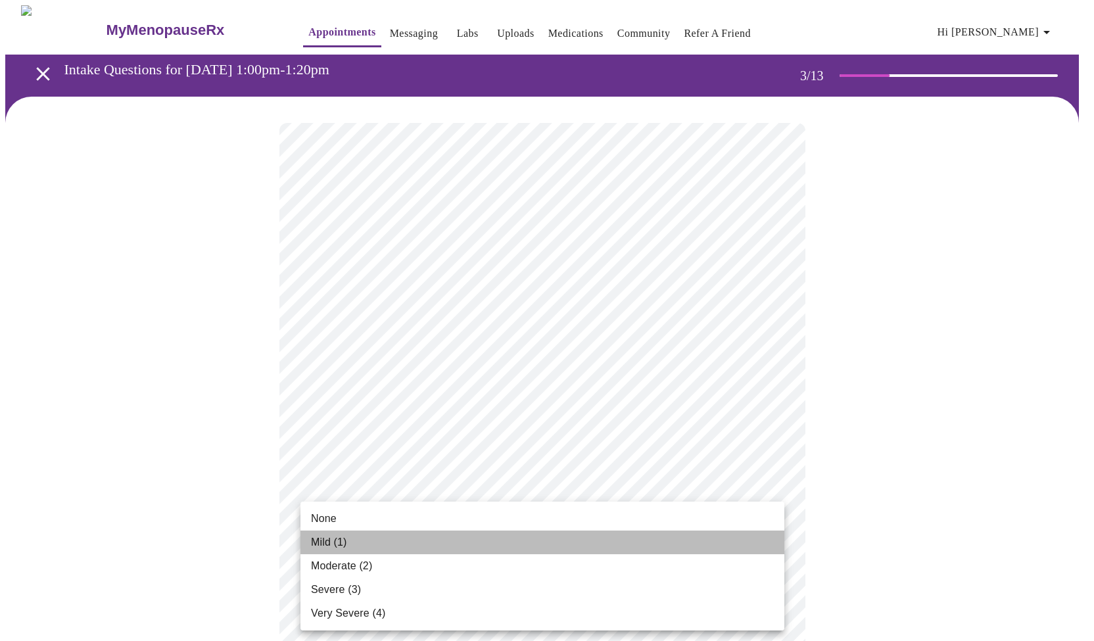
click at [441, 535] on li "Mild (1)" at bounding box center [543, 543] width 484 height 24
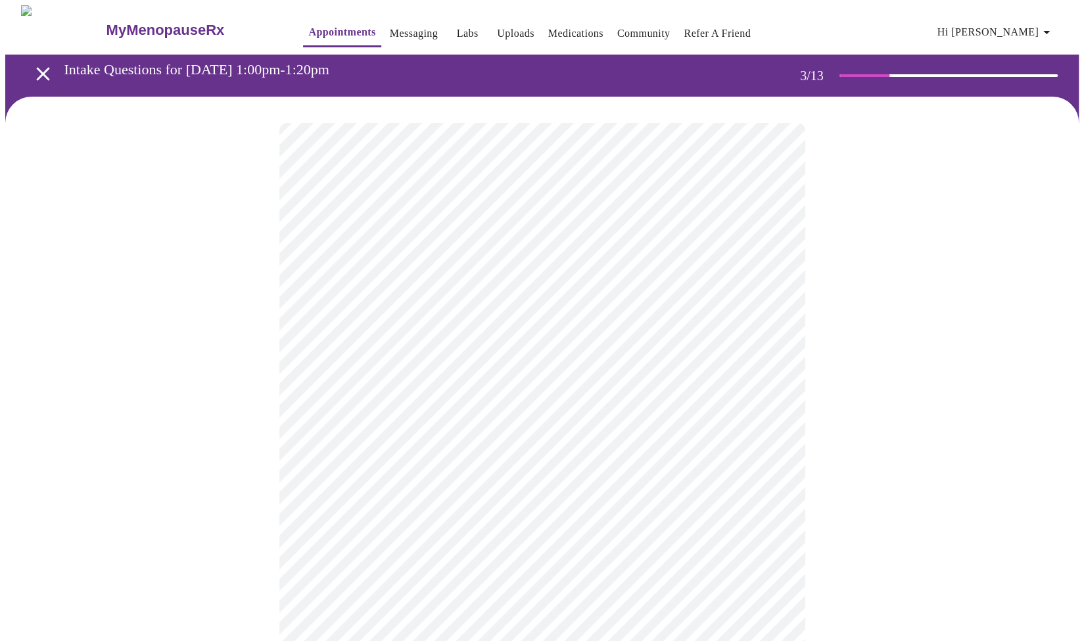
scroll to position [561, 0]
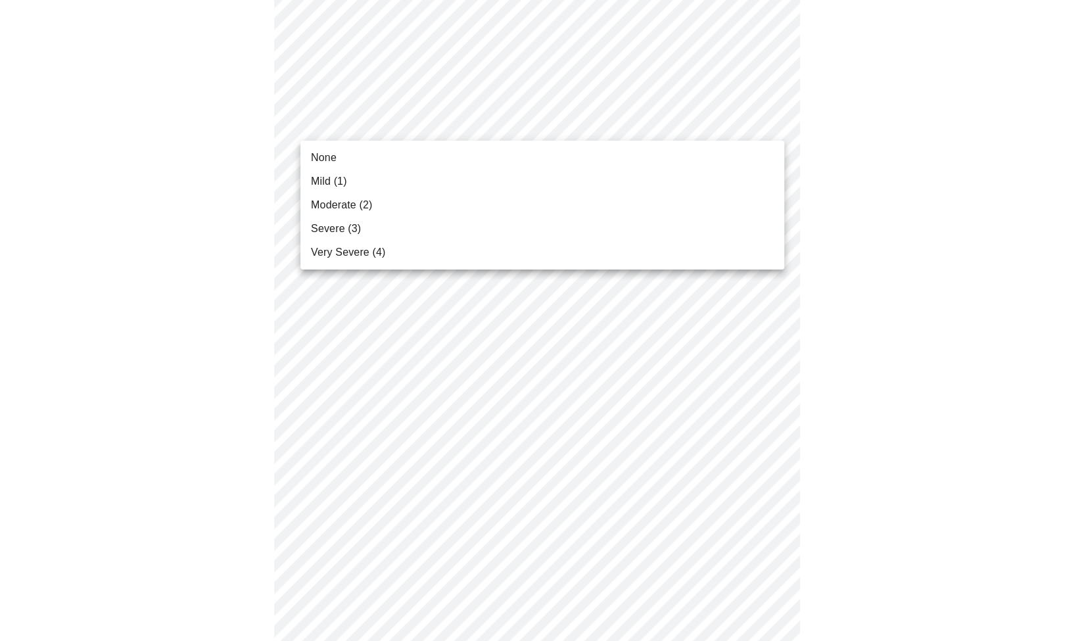
click at [750, 132] on body "MyMenopauseRx Appointments Messaging Labs Uploads Medications Community Refer a…" at bounding box center [542, 282] width 1074 height 1676
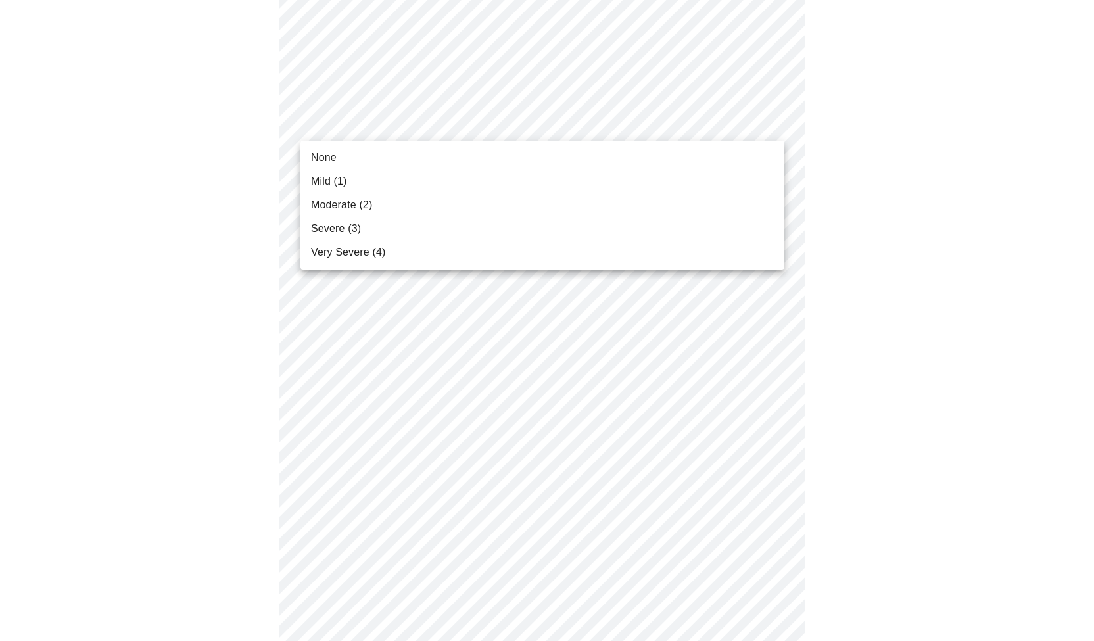
click at [664, 178] on li "Mild (1)" at bounding box center [543, 182] width 484 height 24
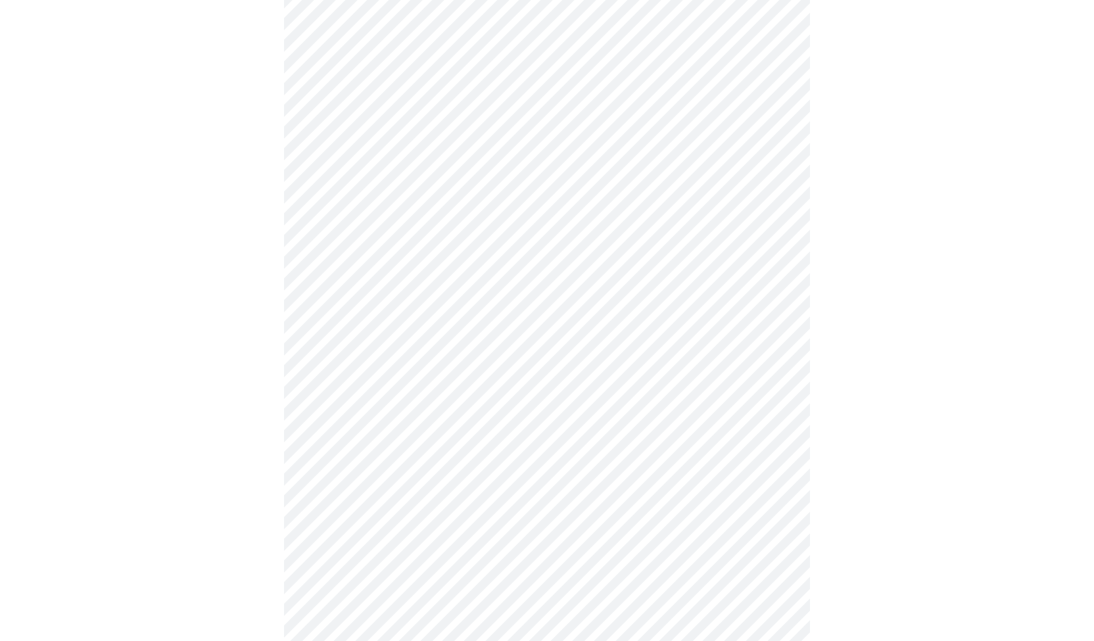
click at [658, 199] on body "MyMenopauseRx Appointments Messaging Labs Uploads Medications Community Refer a…" at bounding box center [547, 272] width 1084 height 1657
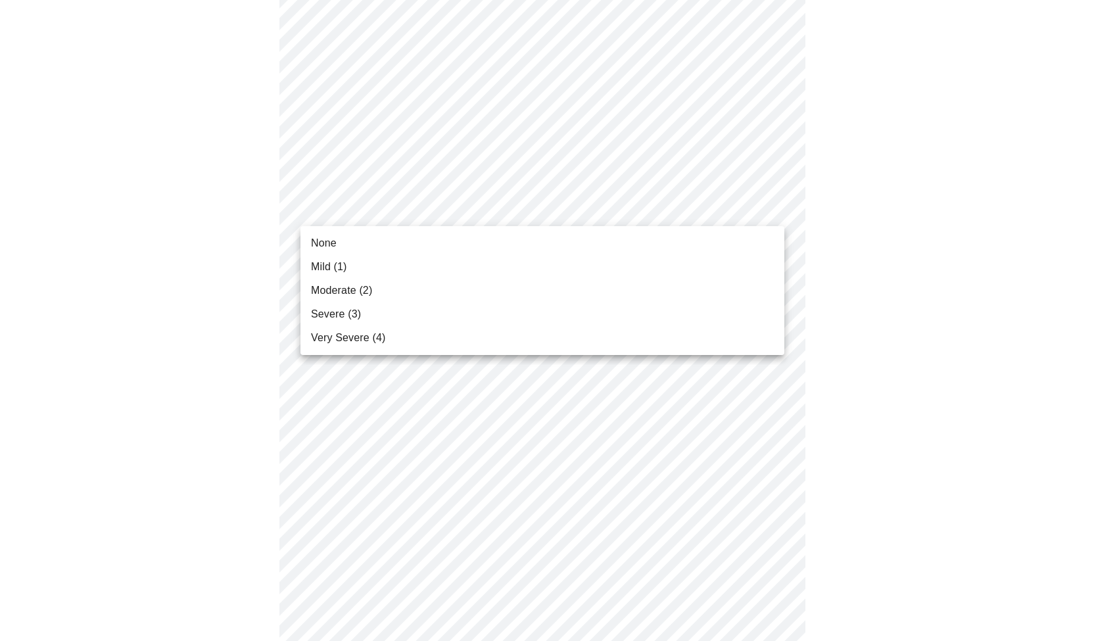
click at [577, 261] on li "Mild (1)" at bounding box center [543, 267] width 484 height 24
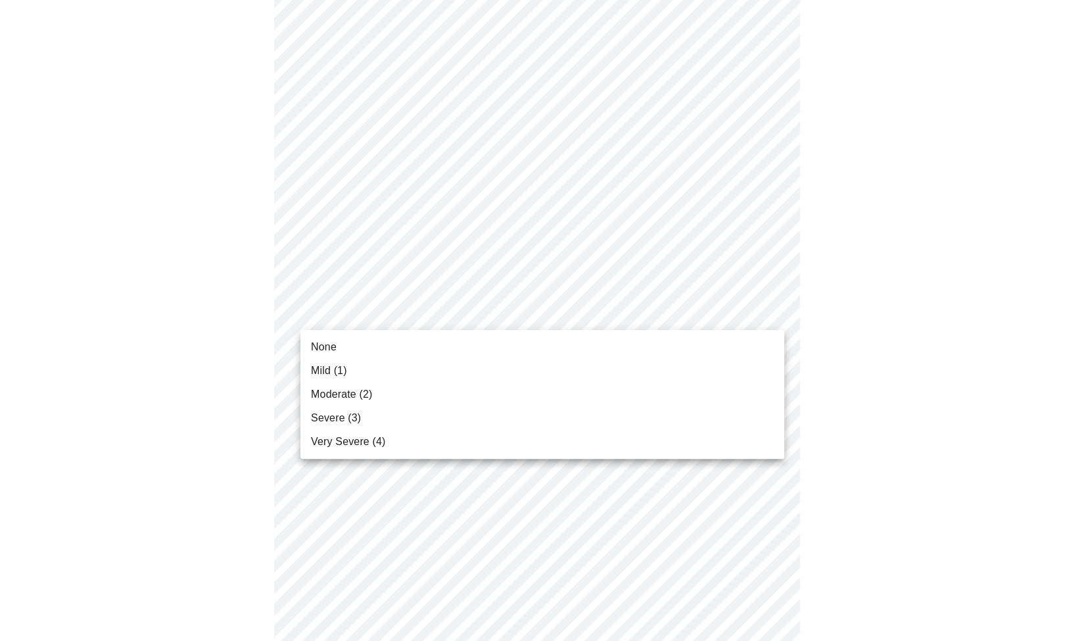
click at [564, 313] on body "MyMenopauseRx Appointments Messaging Labs Uploads Medications Community Refer a…" at bounding box center [542, 263] width 1074 height 1639
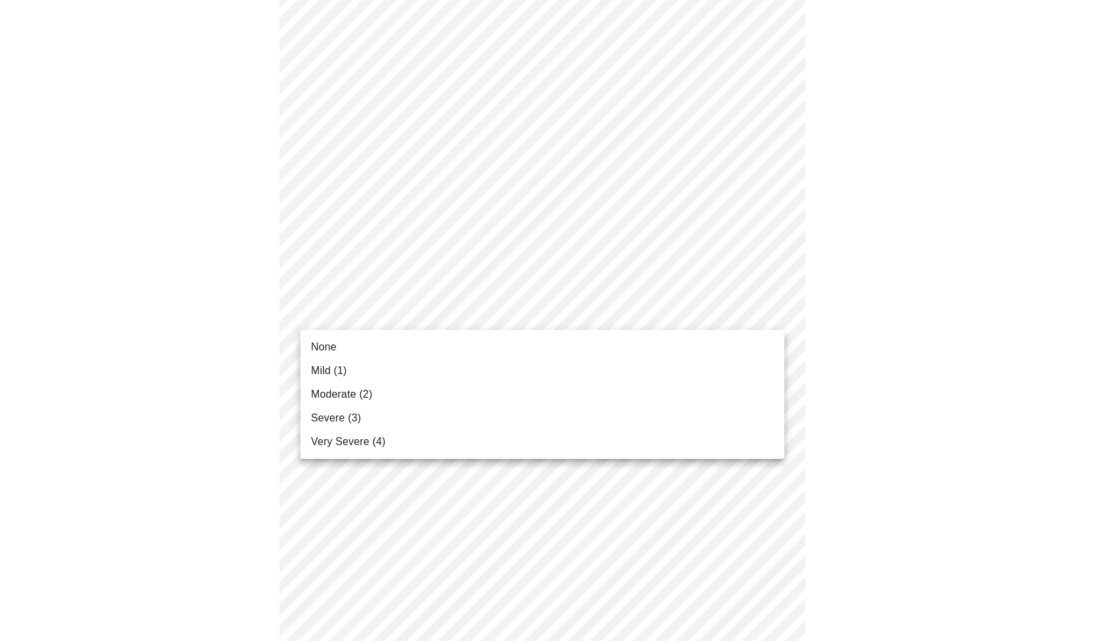
click at [517, 388] on li "Moderate (2)" at bounding box center [543, 395] width 484 height 24
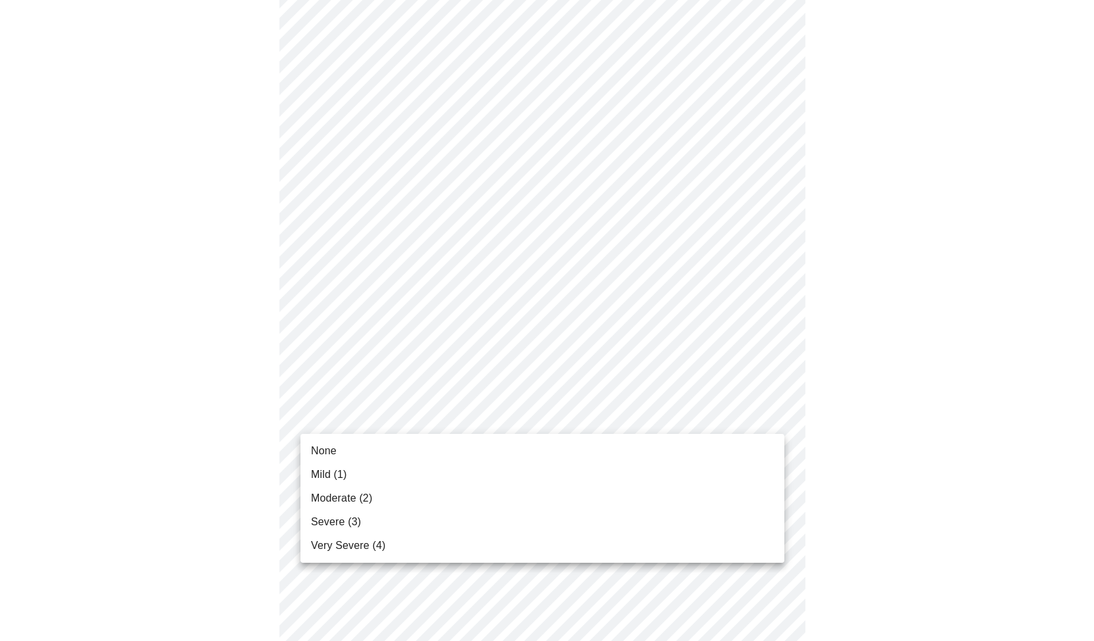
click at [516, 422] on body "MyMenopauseRx Appointments Messaging Labs Uploads Medications Community Refer a…" at bounding box center [547, 254] width 1084 height 1620
click at [481, 459] on li "None" at bounding box center [543, 451] width 484 height 24
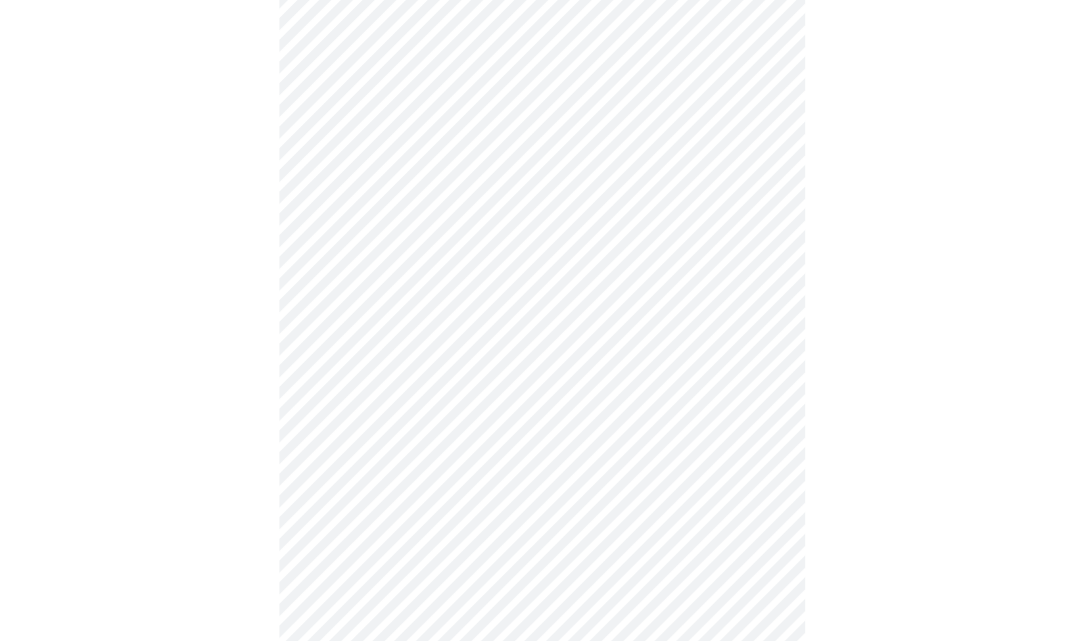
click at [506, 419] on body "MyMenopauseRx Appointments Messaging Labs Uploads Medications Community Refer a…" at bounding box center [542, 245] width 1074 height 1602
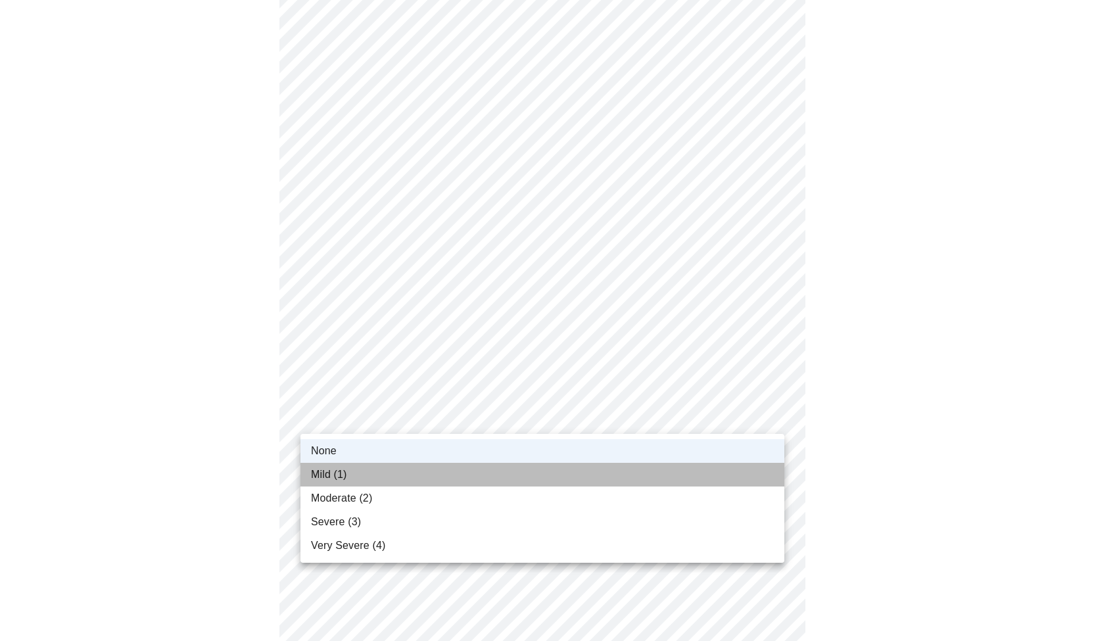
click at [461, 475] on li "Mild (1)" at bounding box center [543, 475] width 484 height 24
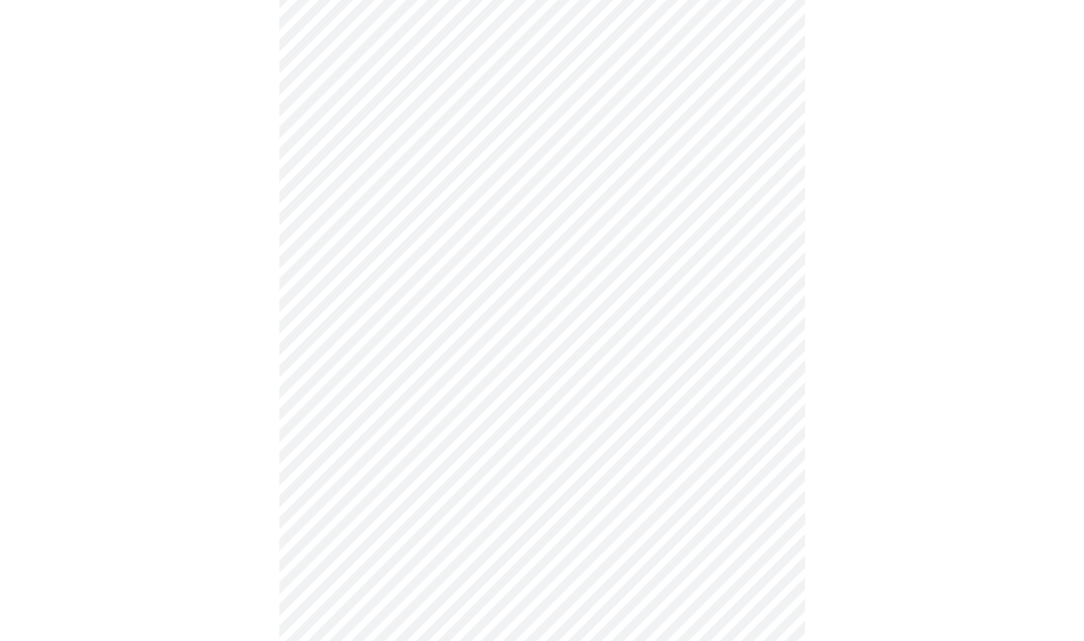
click at [441, 522] on body "MyMenopauseRx Appointments Messaging Labs Uploads Medications Community Refer a…" at bounding box center [542, 245] width 1074 height 1602
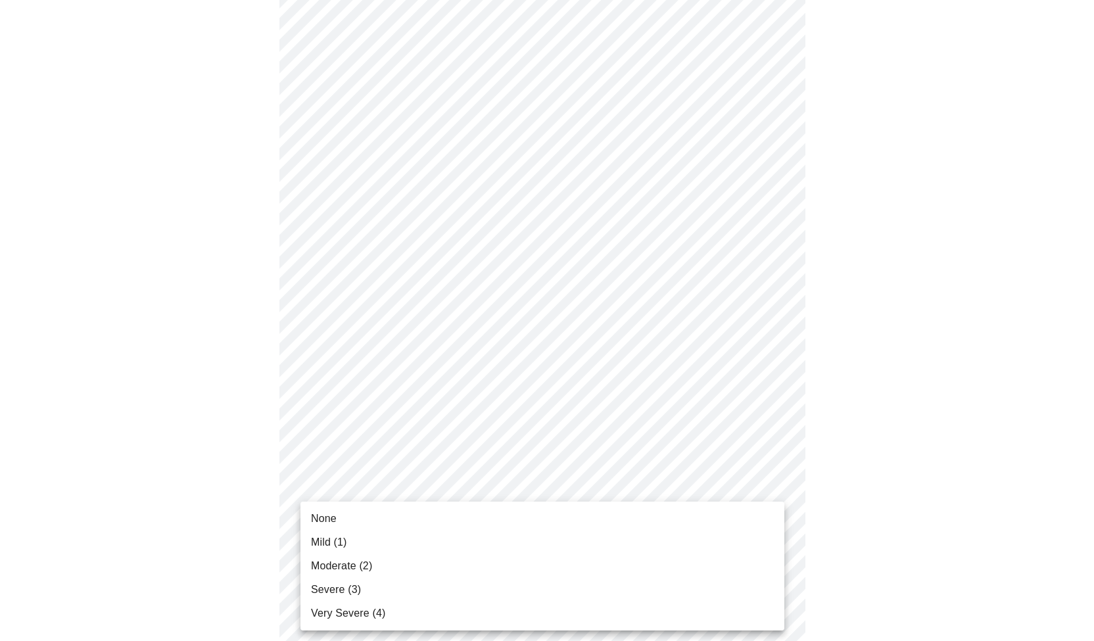
click at [430, 541] on li "Mild (1)" at bounding box center [543, 543] width 484 height 24
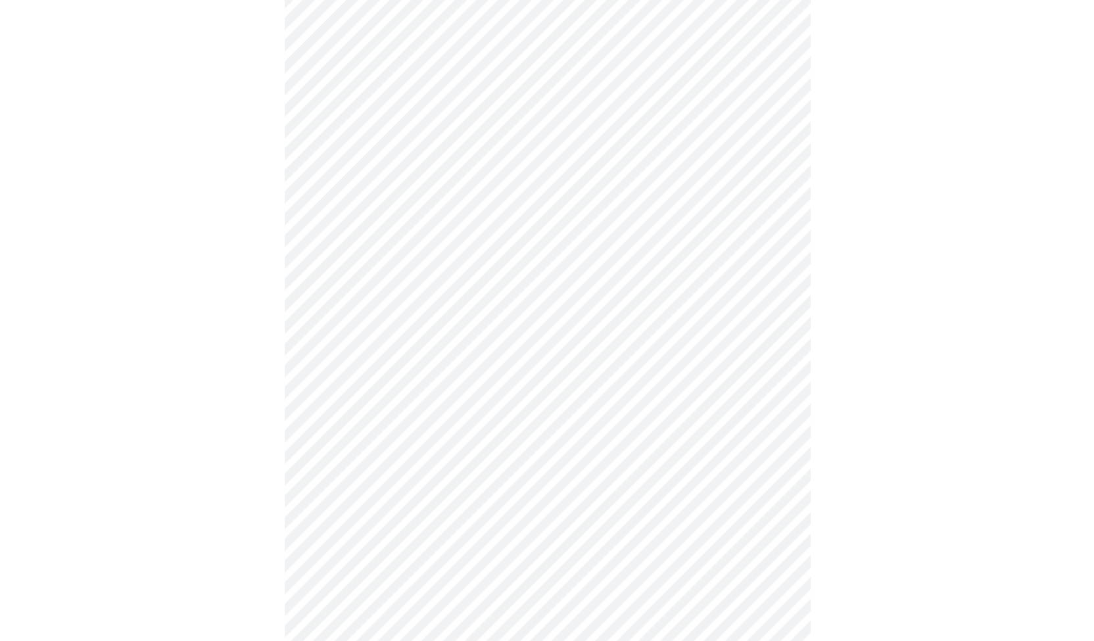
scroll to position [942, 0]
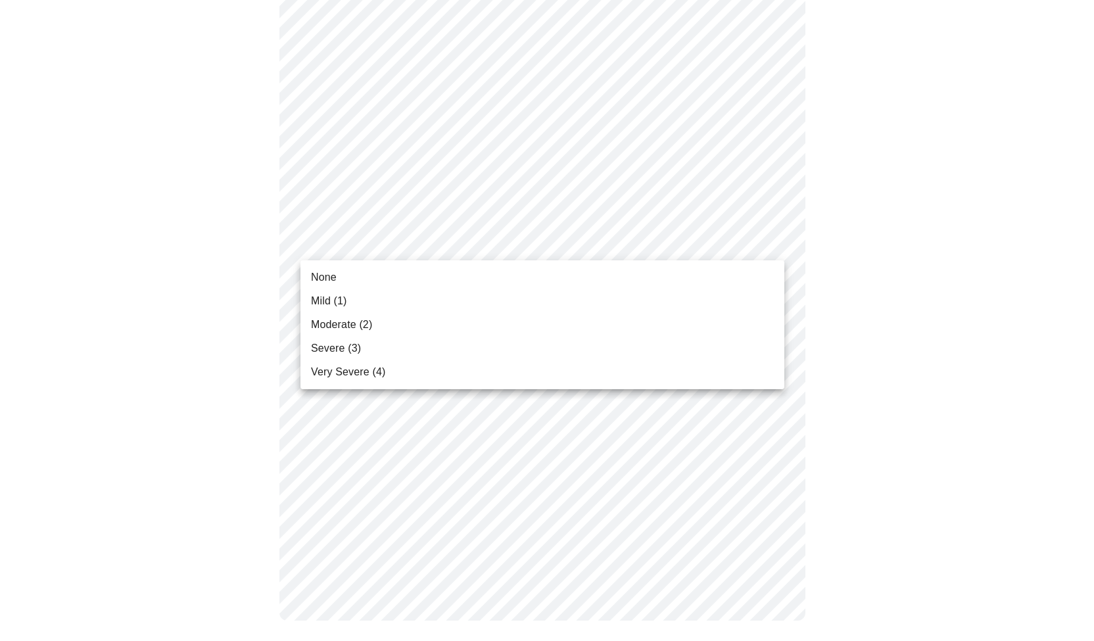
click at [622, 303] on li "Mild (1)" at bounding box center [543, 301] width 484 height 24
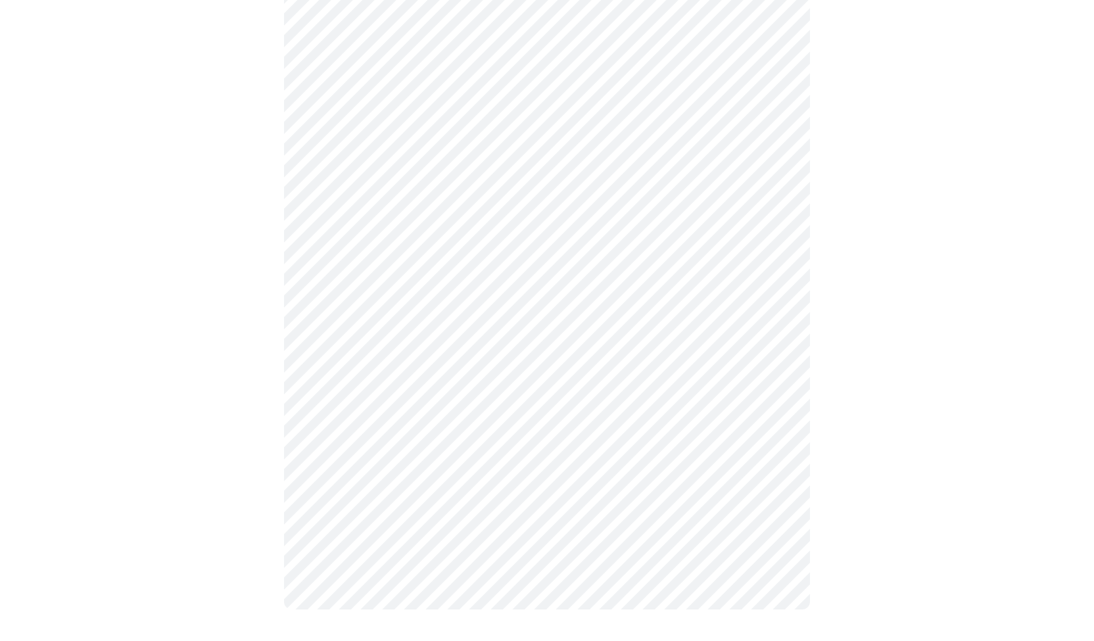
scroll to position [923, 0]
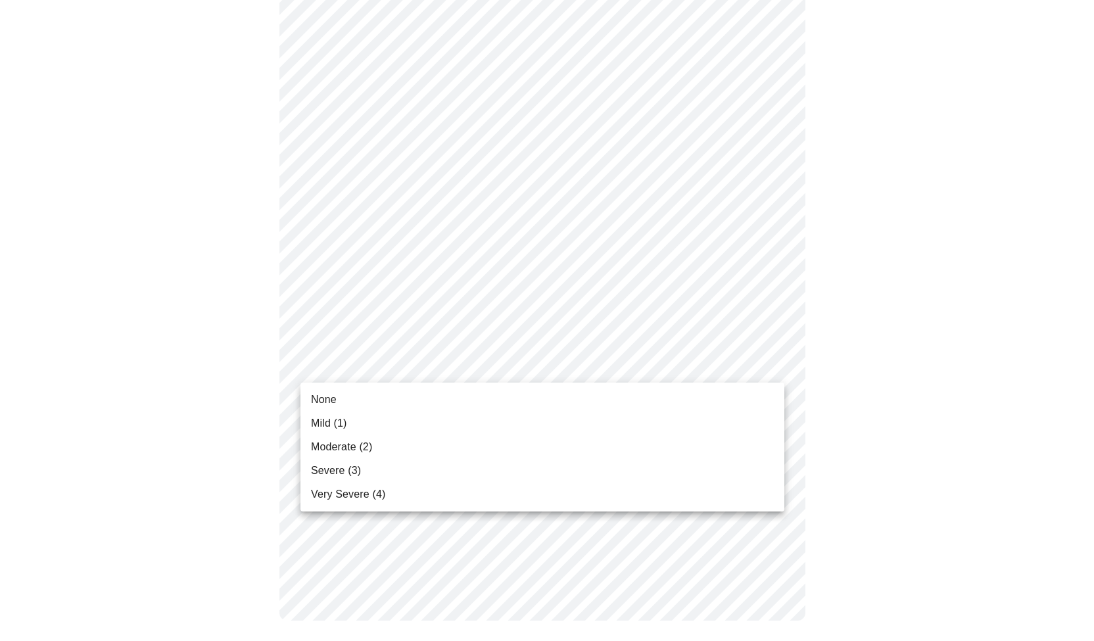
click at [533, 425] on li "Mild (1)" at bounding box center [543, 424] width 484 height 24
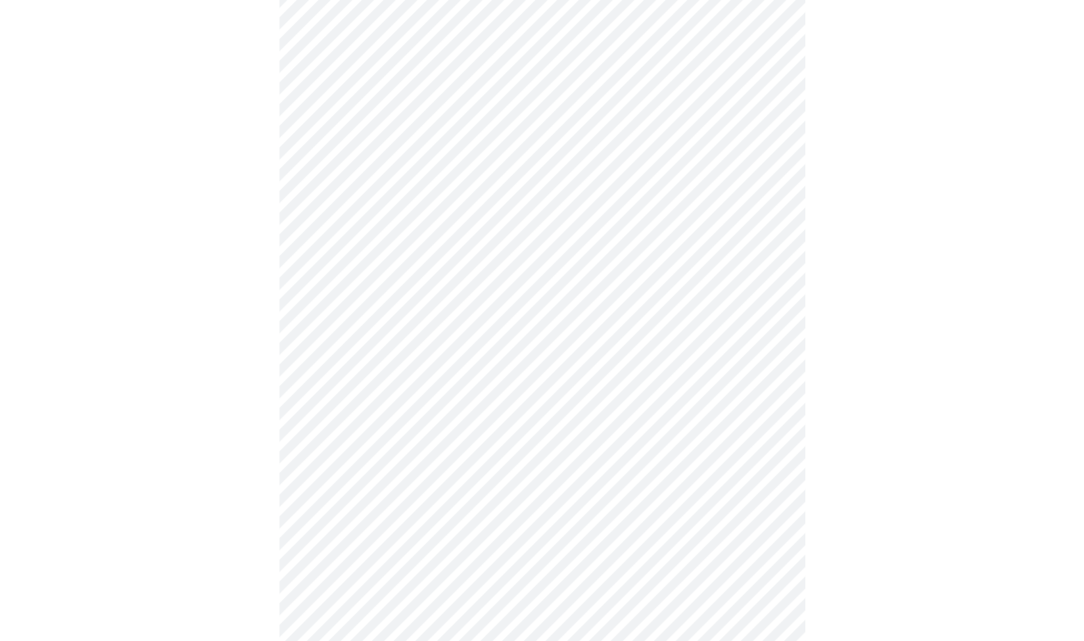
scroll to position [606, 0]
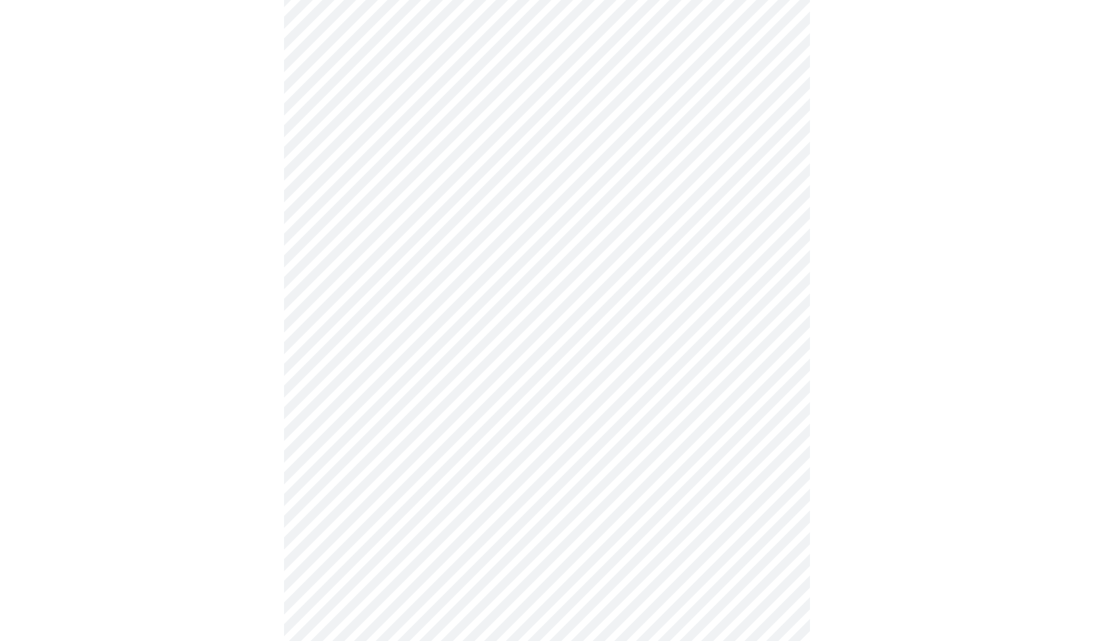
click at [717, 208] on body "MyMenopauseRx Appointments Messaging Labs Uploads Medications Community Refer a…" at bounding box center [547, 48] width 1084 height 1296
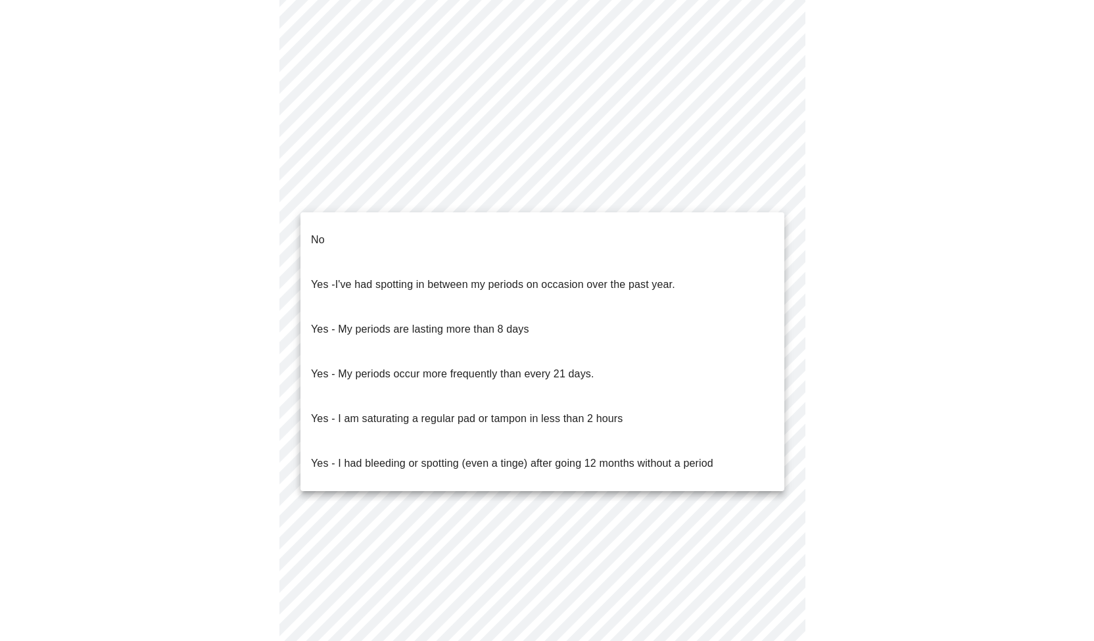
click at [668, 239] on li "No" at bounding box center [543, 240] width 484 height 45
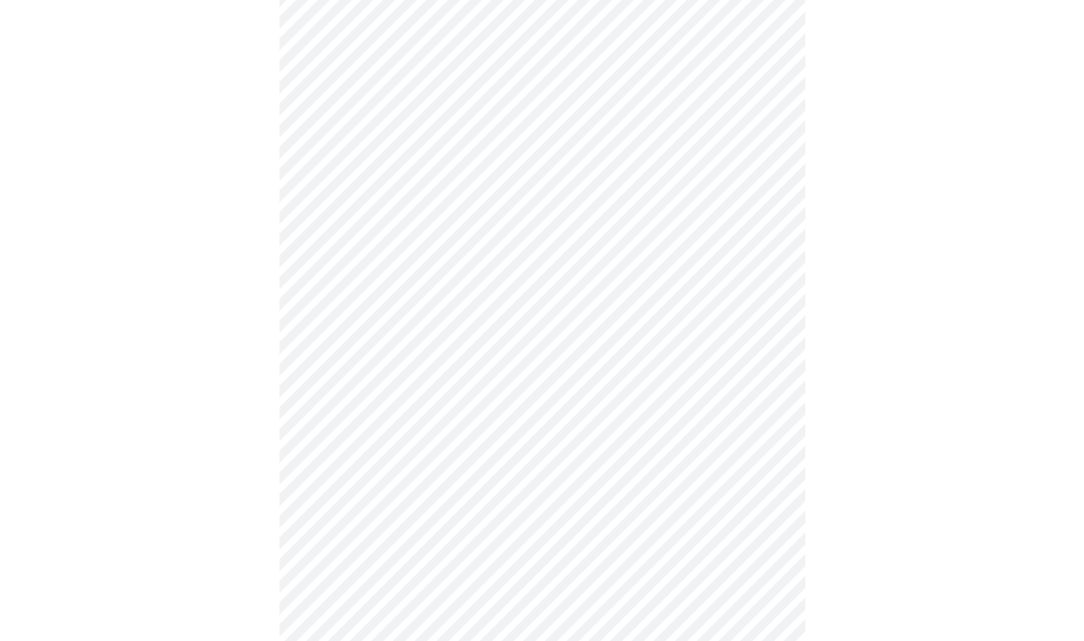
click at [635, 308] on body "MyMenopauseRx Appointments Messaging Labs Uploads Medications Community Refer a…" at bounding box center [542, 44] width 1074 height 1289
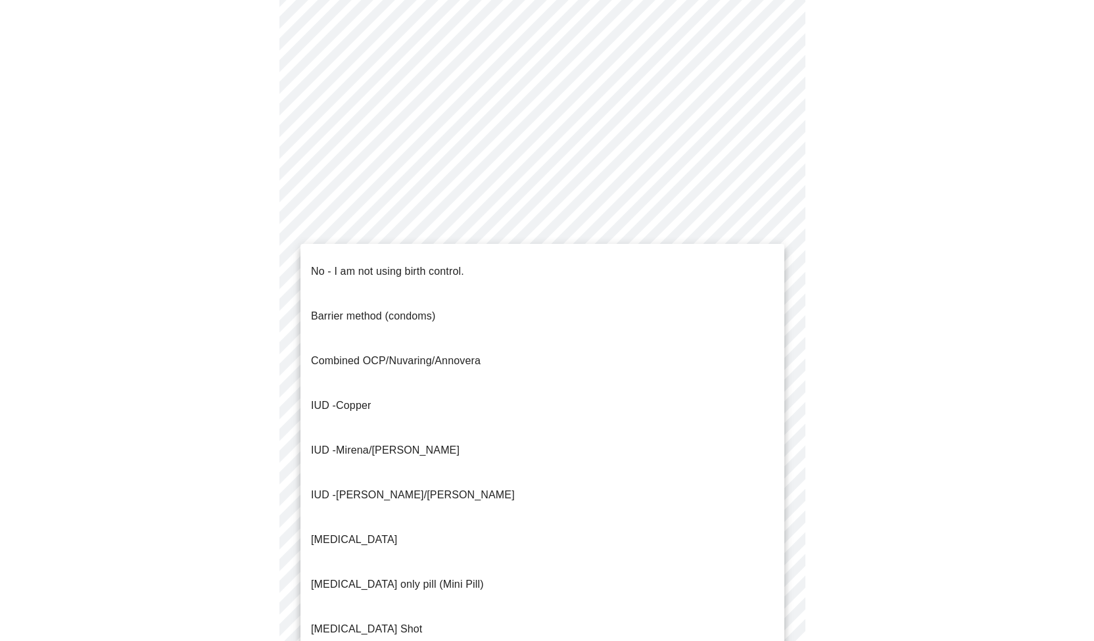
click at [596, 274] on li "No - I am not using birth control." at bounding box center [543, 271] width 484 height 45
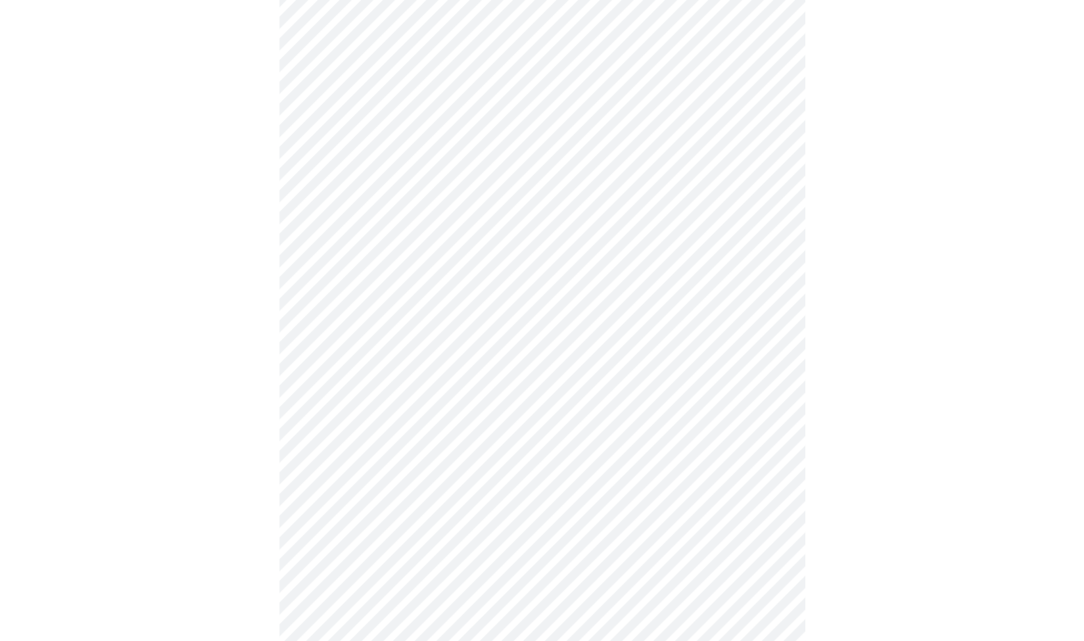
click at [547, 378] on body "MyMenopauseRx Appointments Messaging Labs Uploads Medications Community Refer a…" at bounding box center [542, 40] width 1074 height 1281
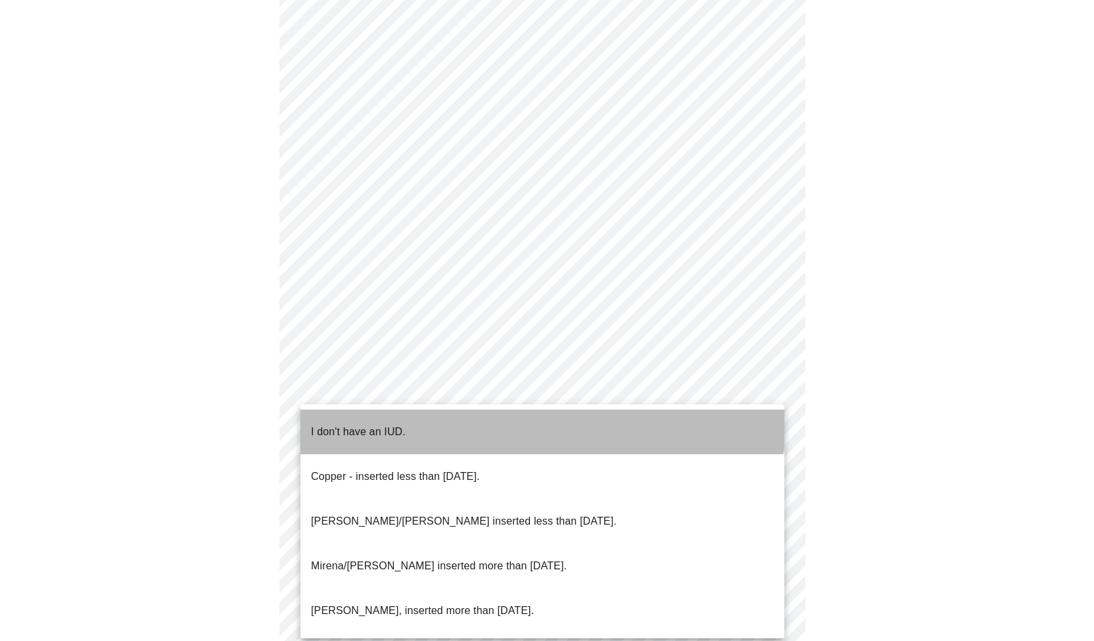
click at [510, 415] on li "I don't have an IUD." at bounding box center [543, 432] width 484 height 45
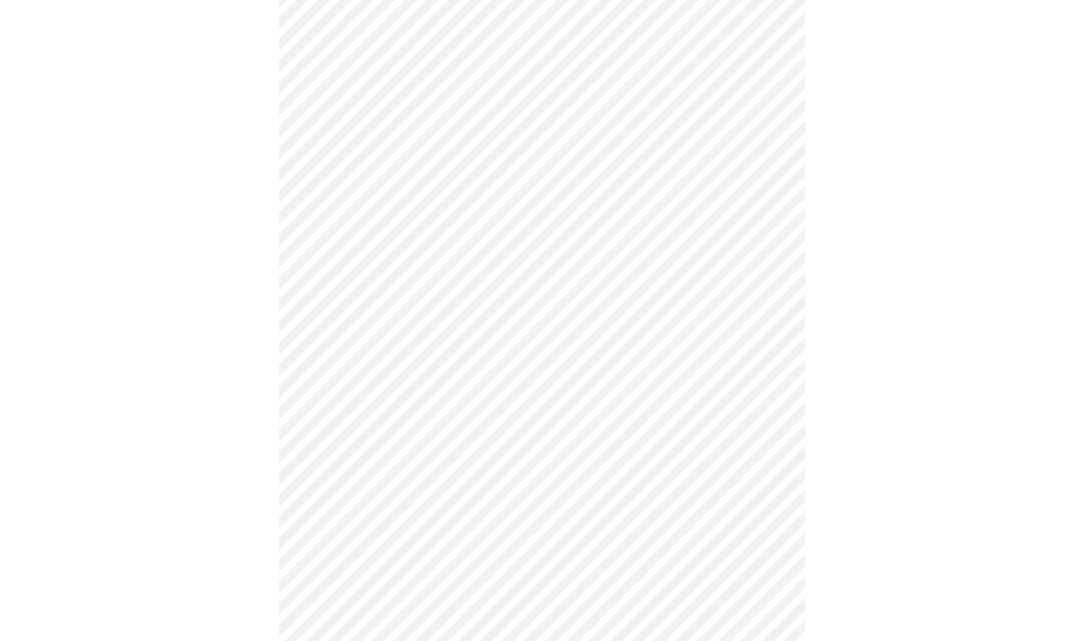
click at [459, 478] on body "MyMenopauseRx Appointments Messaging Labs Uploads Medications Community Refer a…" at bounding box center [542, 36] width 1074 height 1273
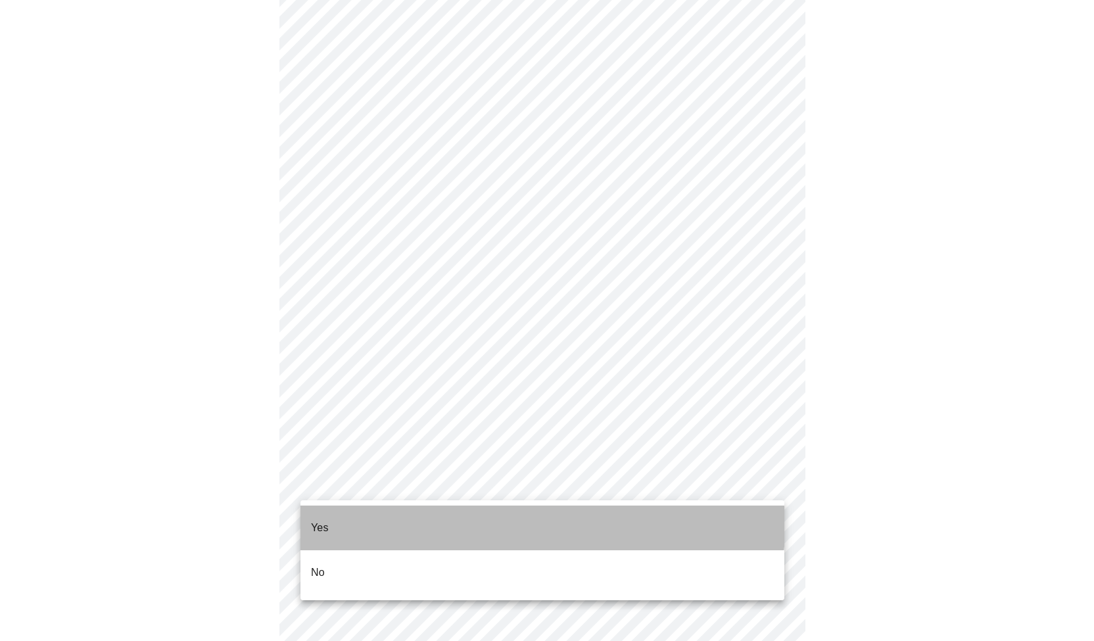
click at [422, 516] on li "Yes" at bounding box center [543, 528] width 484 height 45
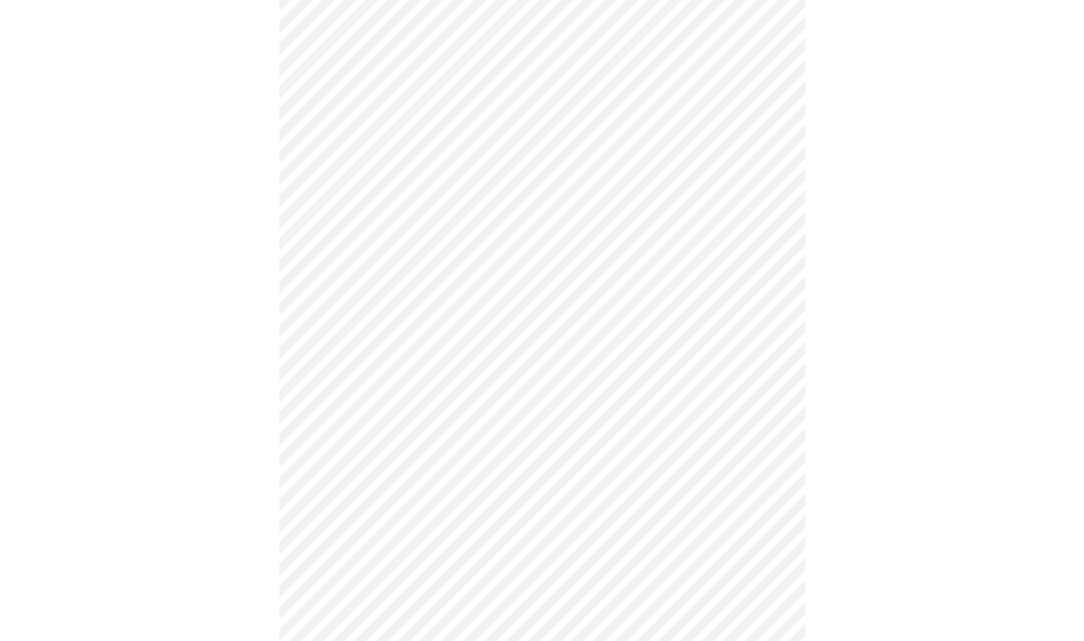
scroll to position [3340, 0]
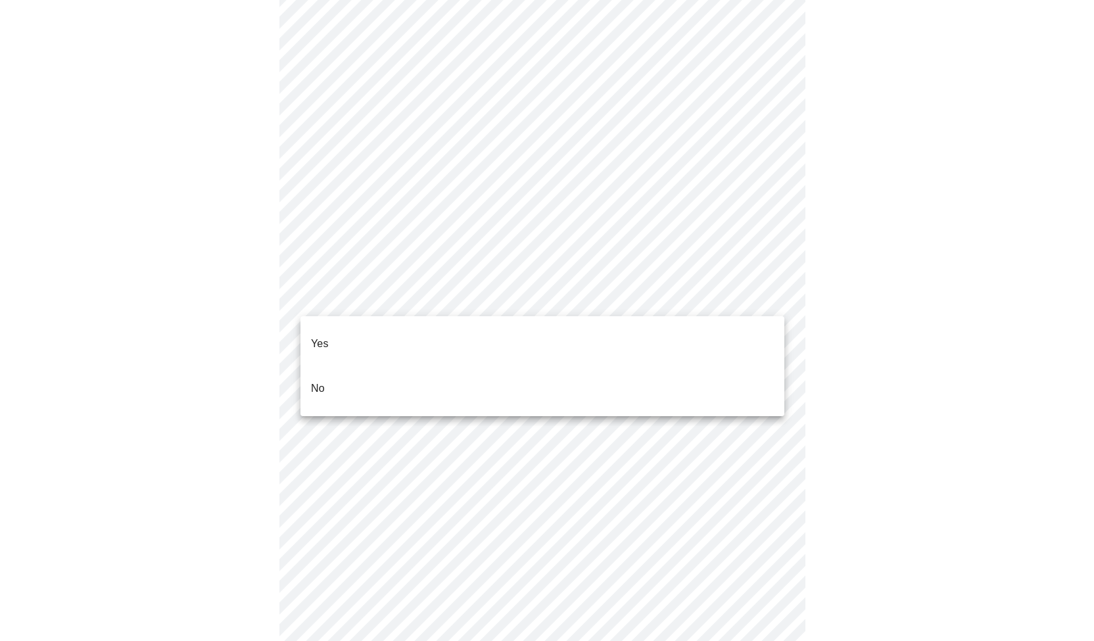
click at [543, 374] on li "No" at bounding box center [543, 388] width 484 height 45
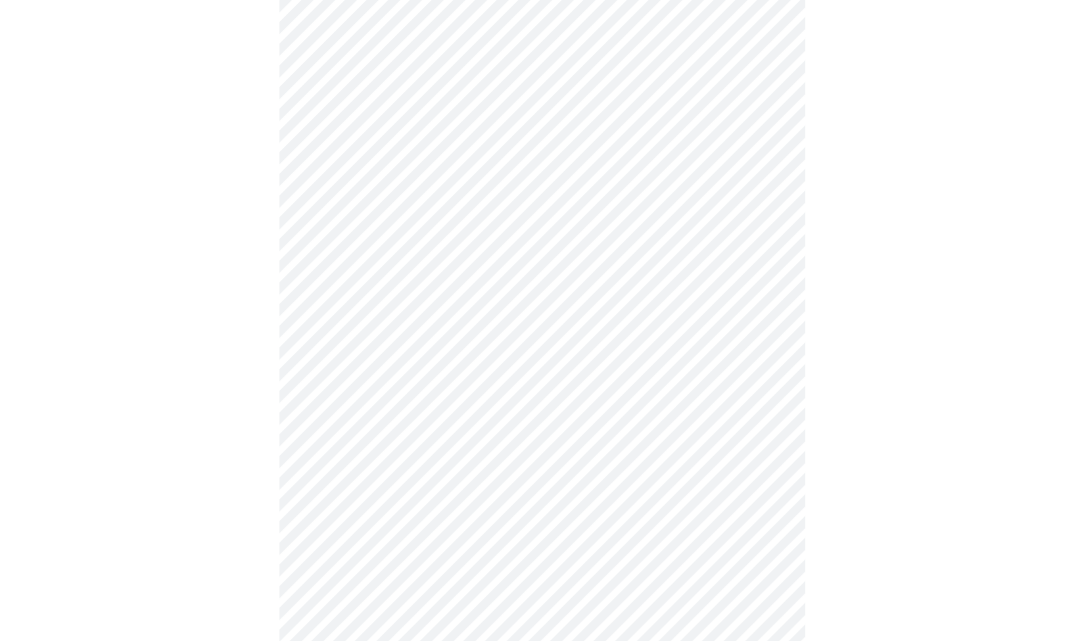
scroll to position [614, 0]
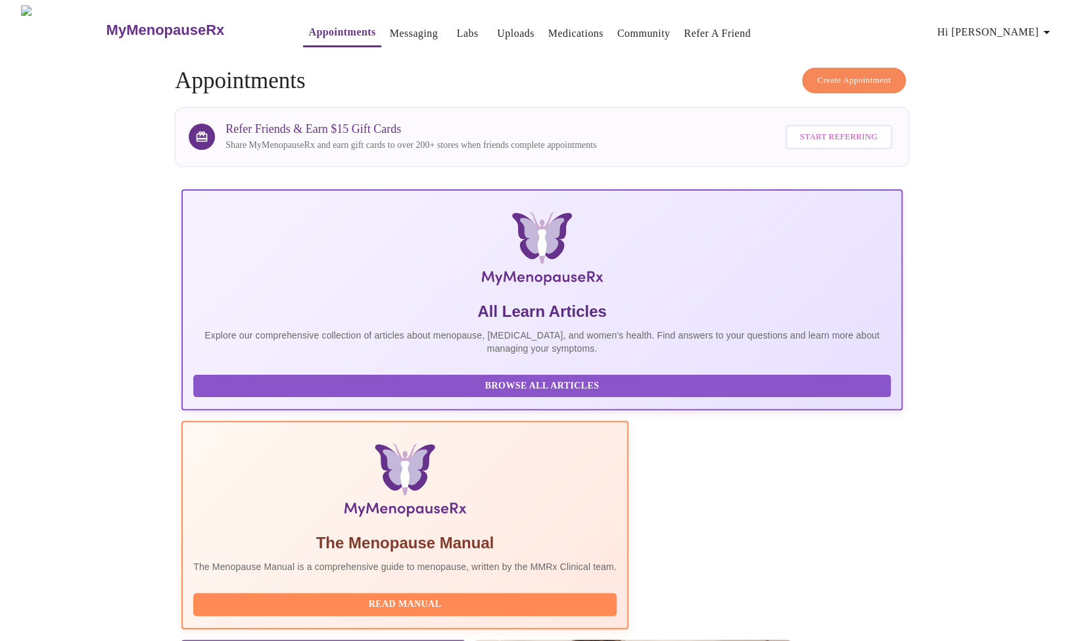
click at [457, 27] on link "Labs" at bounding box center [468, 33] width 22 height 18
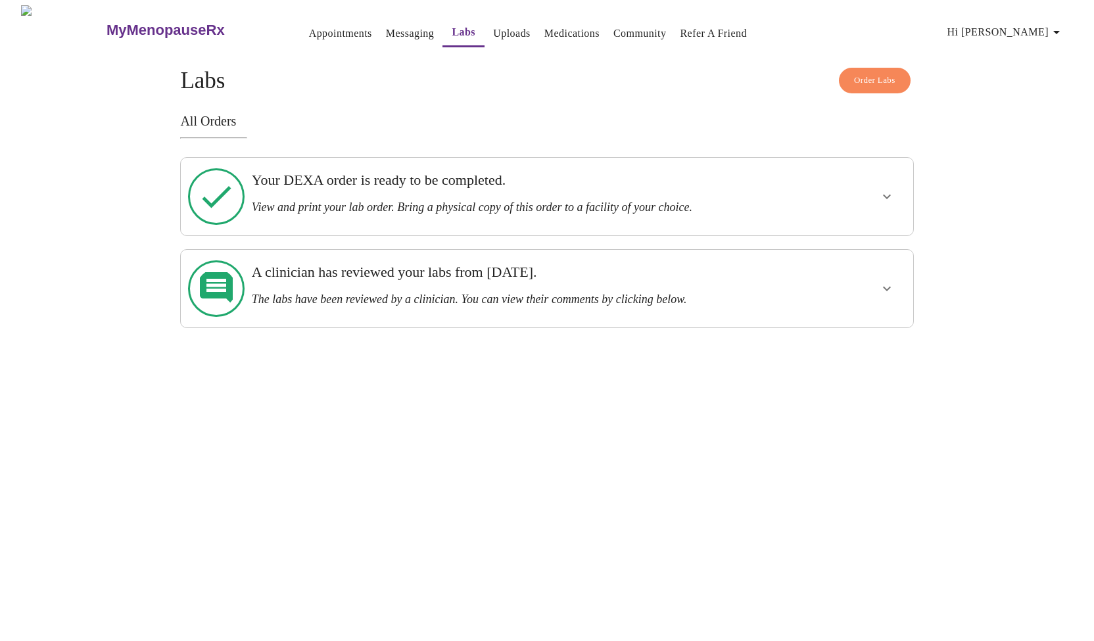
click at [460, 189] on div "Your DEXA order is ready to be completed. View and print your lab order. Bring …" at bounding box center [512, 193] width 520 height 43
click at [875, 191] on button "show more" at bounding box center [887, 197] width 32 height 32
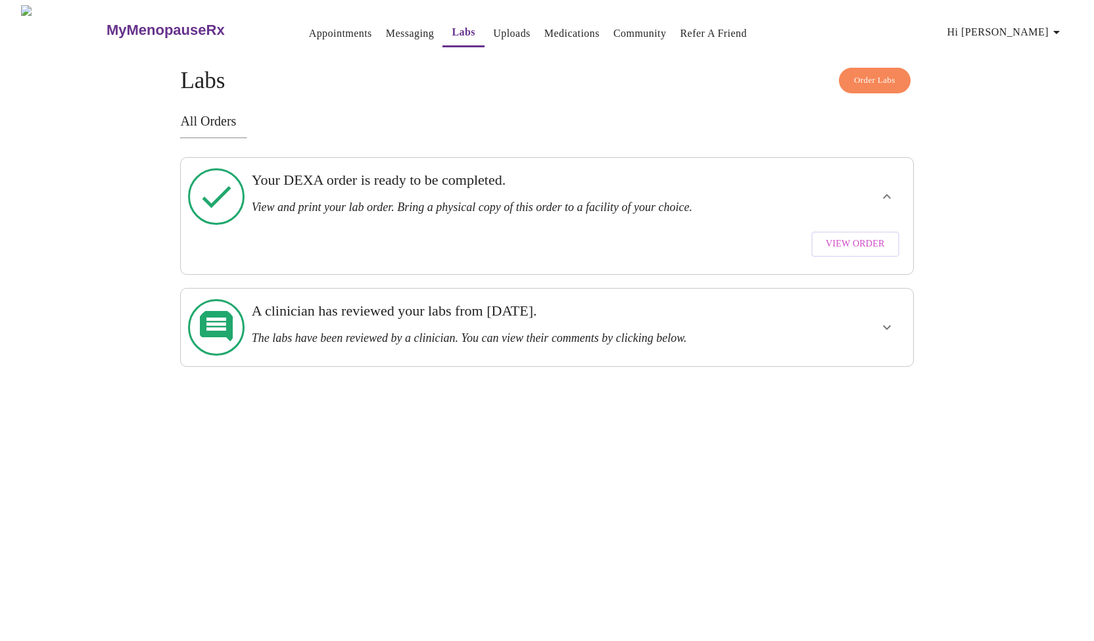
click at [733, 208] on div "Your DEXA order is ready to be completed. View and print your lab order. Bring …" at bounding box center [512, 196] width 531 height 67
click at [492, 239] on div "View Order" at bounding box center [546, 244] width 711 height 39
